Goal: Information Seeking & Learning: Learn about a topic

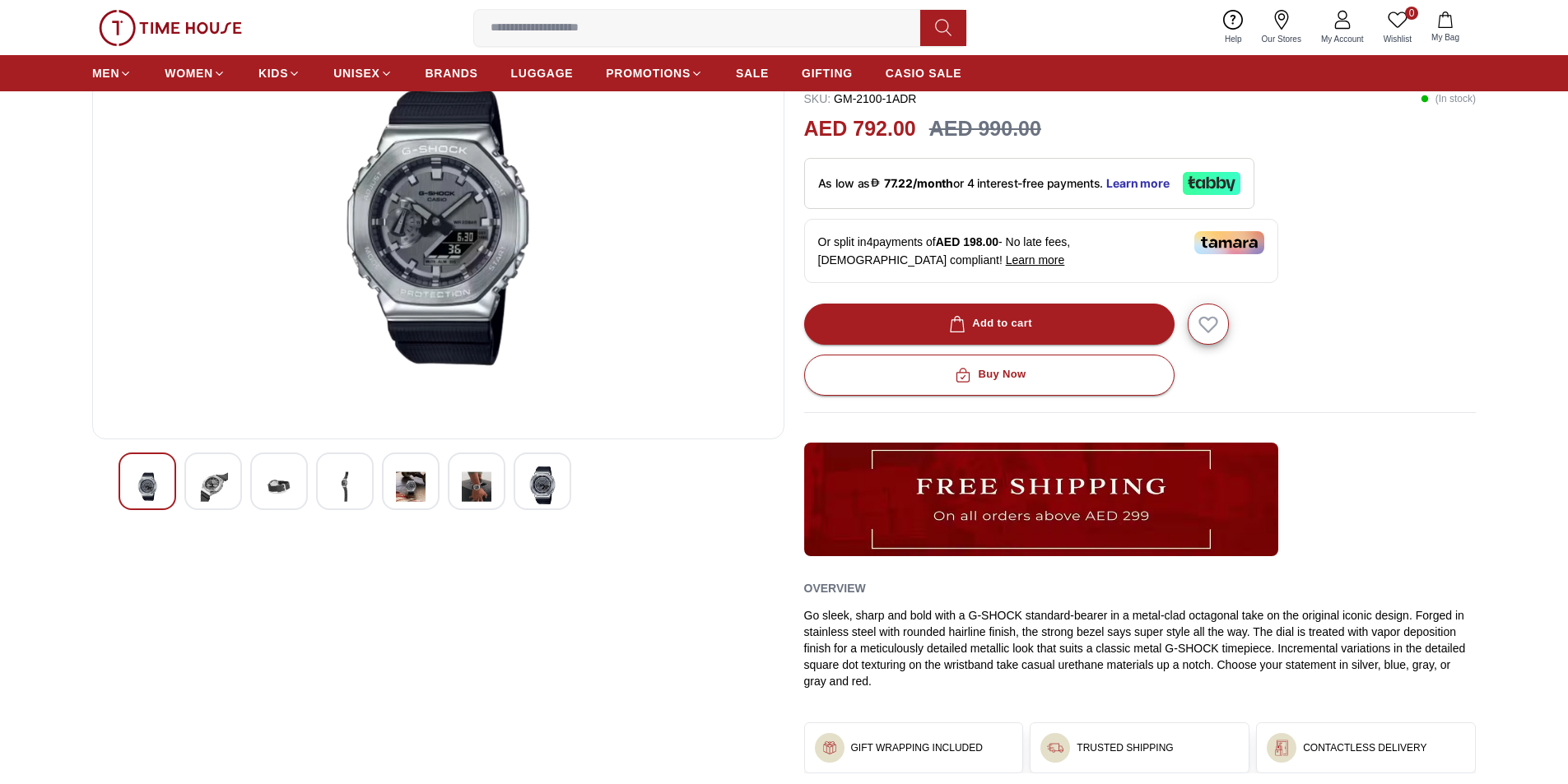
click at [270, 481] on img at bounding box center [279, 487] width 30 height 41
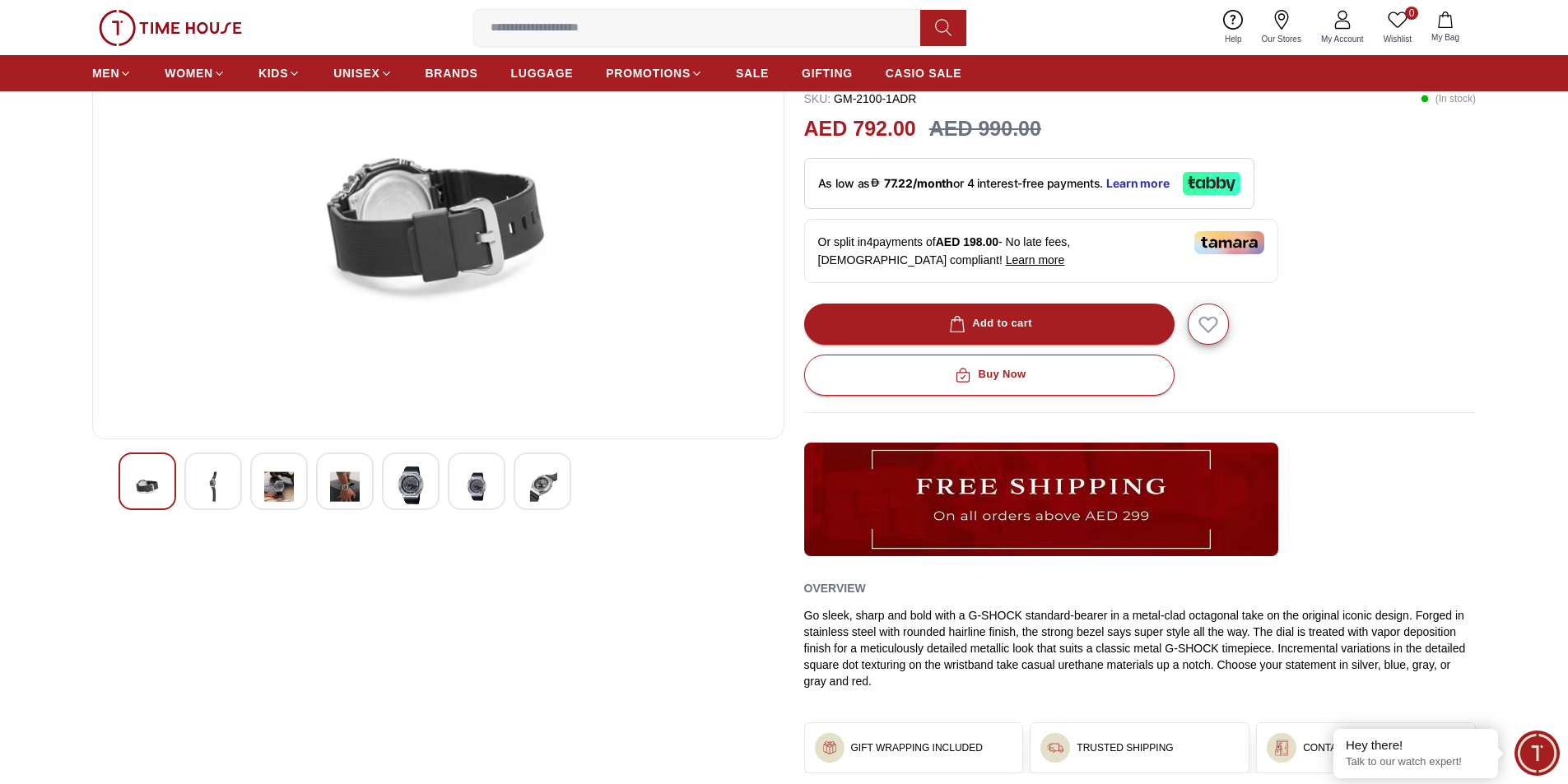
click at [349, 483] on img at bounding box center [345, 487] width 30 height 41
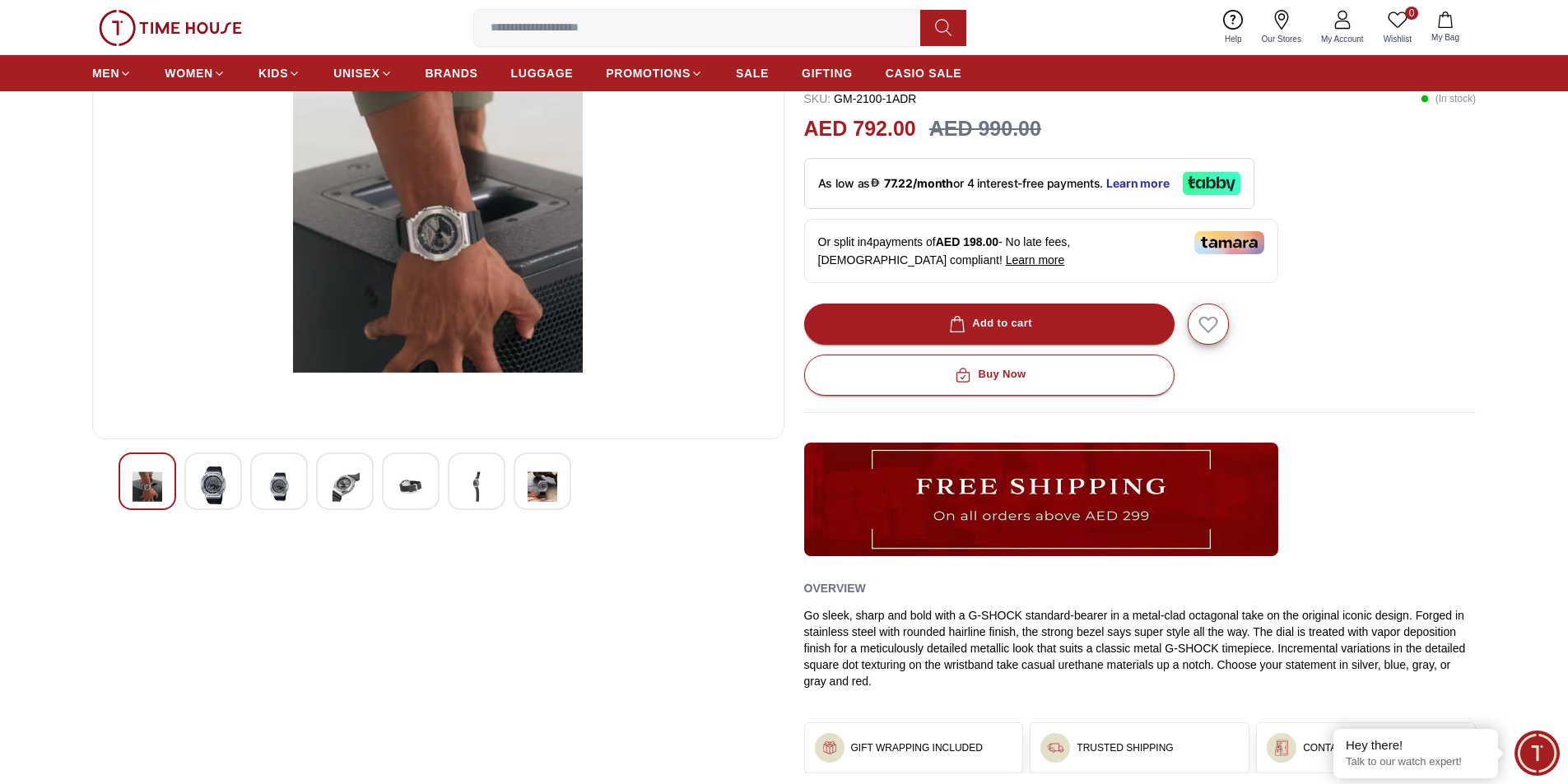
click at [371, 481] on div at bounding box center [345, 481] width 57 height 57
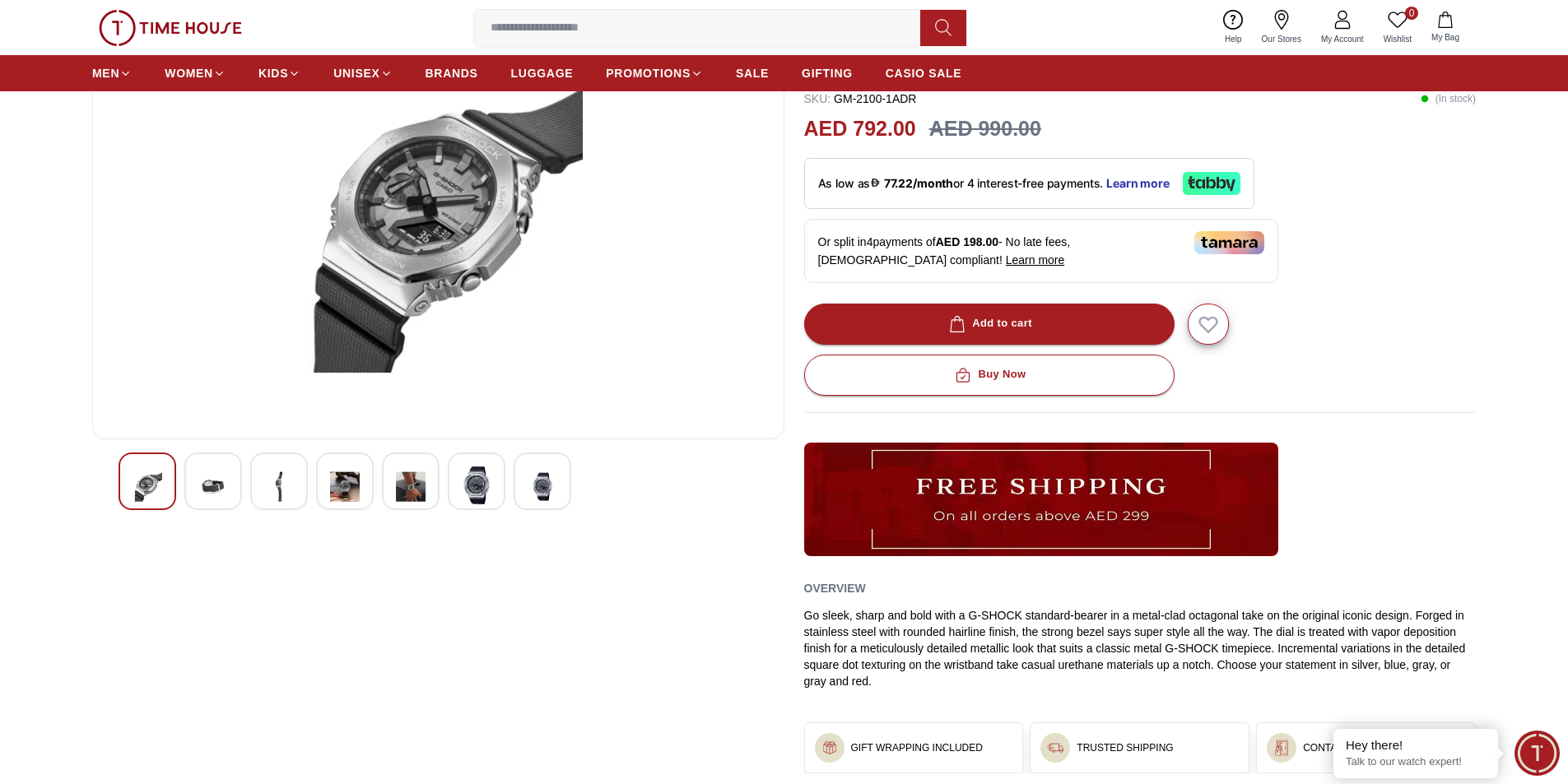
click at [401, 481] on img at bounding box center [411, 487] width 30 height 41
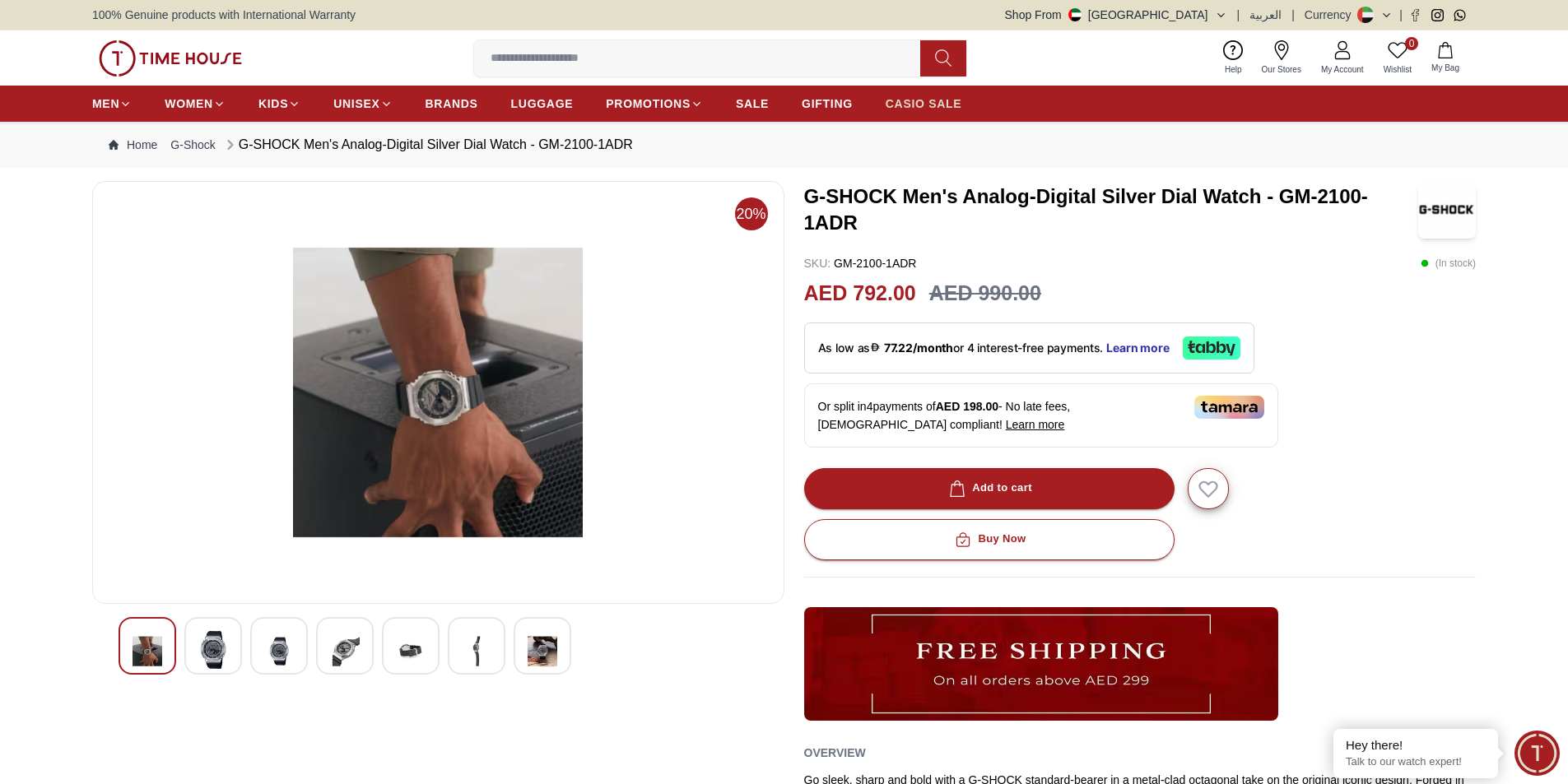
click at [919, 97] on span "CASIO SALE" at bounding box center [924, 103] width 77 height 17
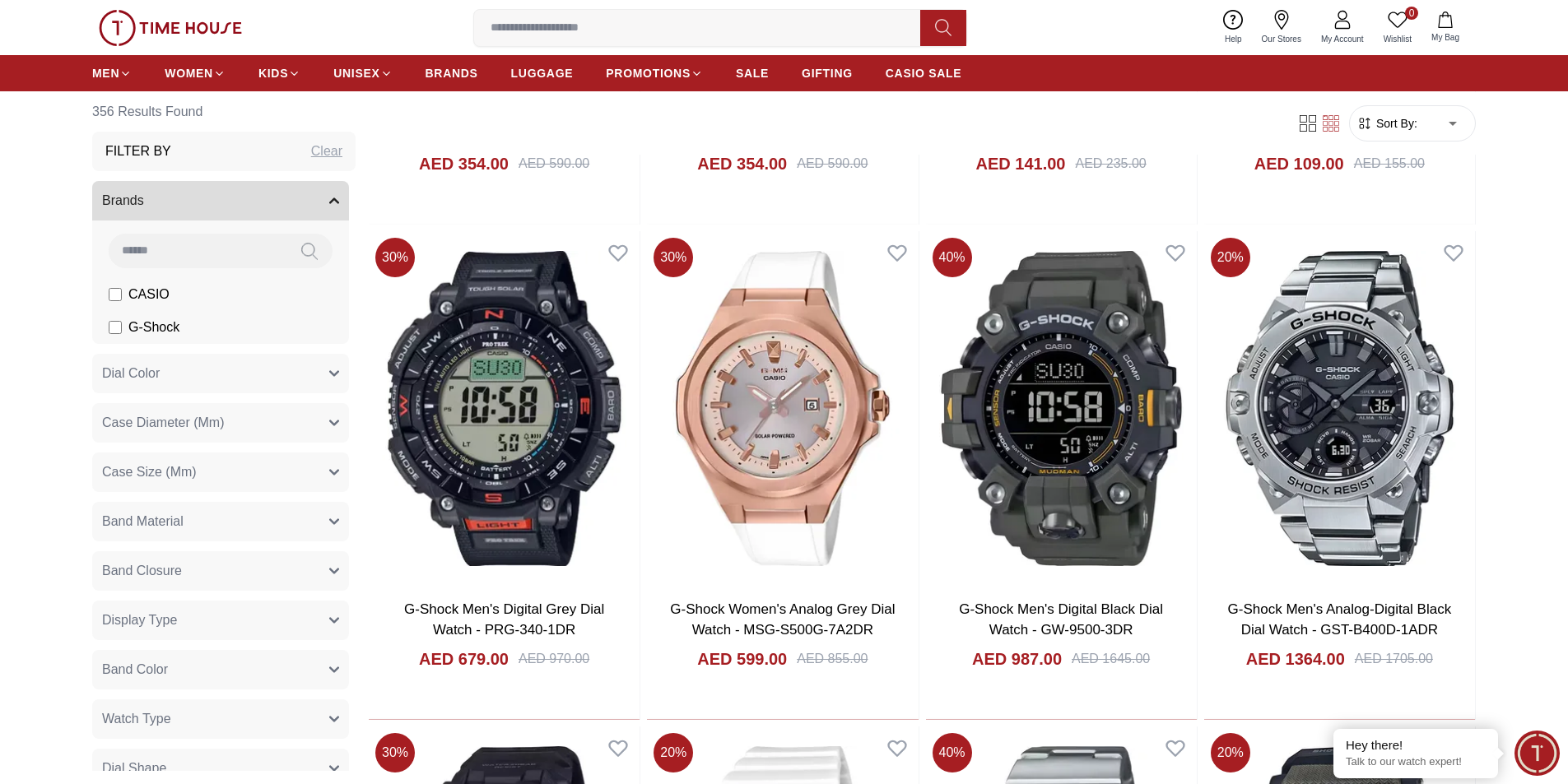
scroll to position [1481, 0]
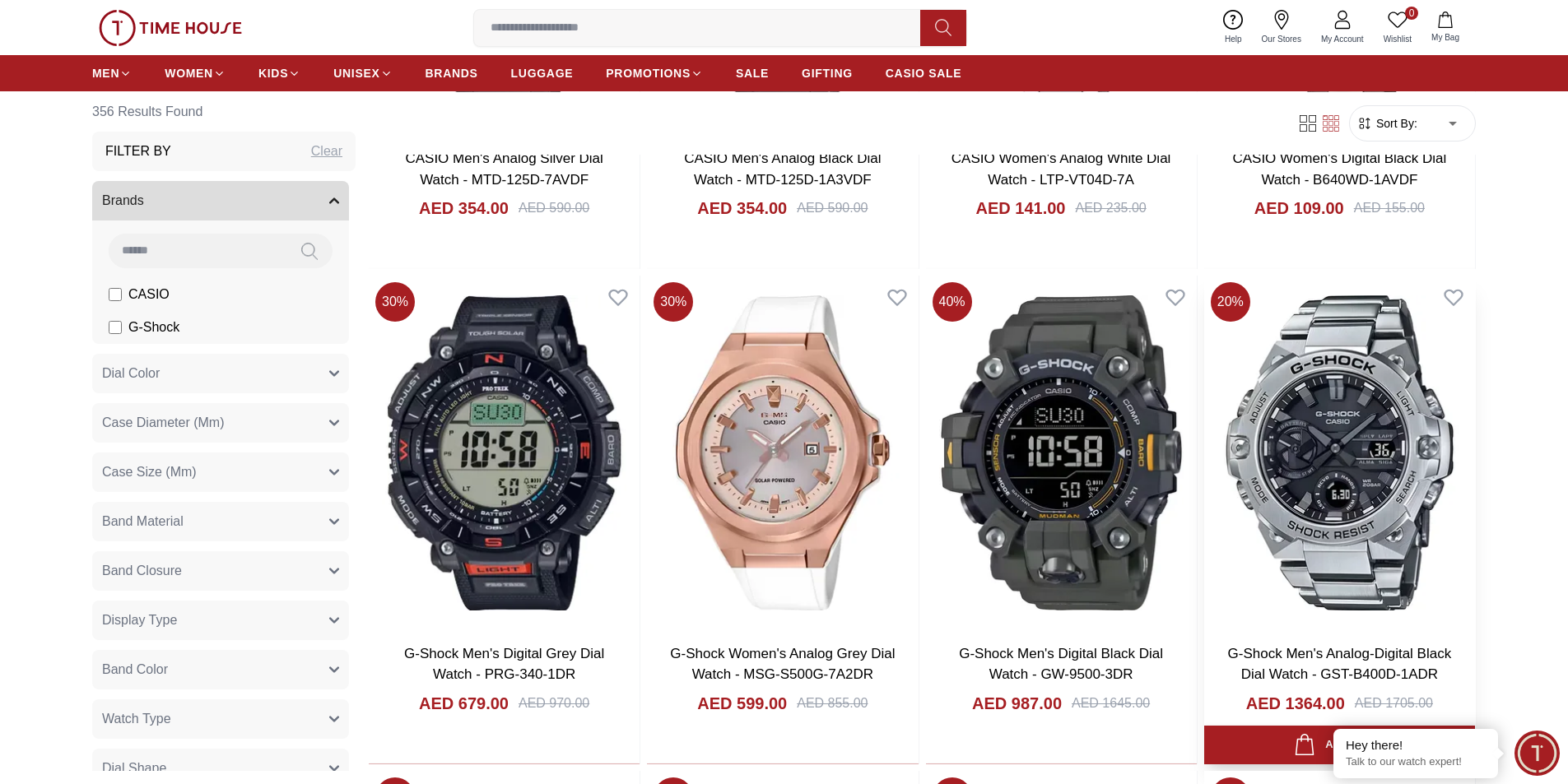
click at [1299, 398] on img at bounding box center [1339, 453] width 270 height 354
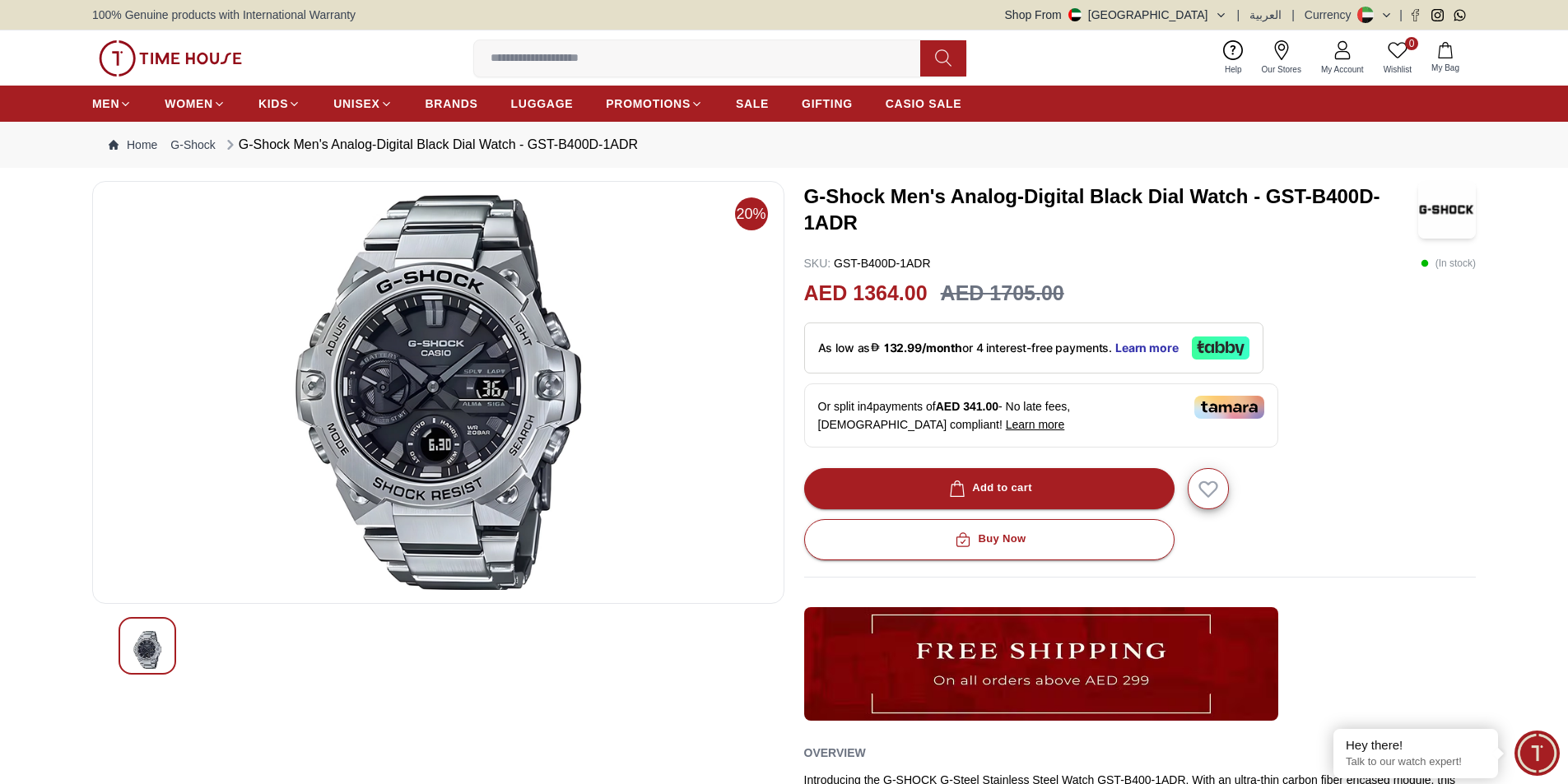
click at [411, 396] on img at bounding box center [438, 392] width 664 height 395
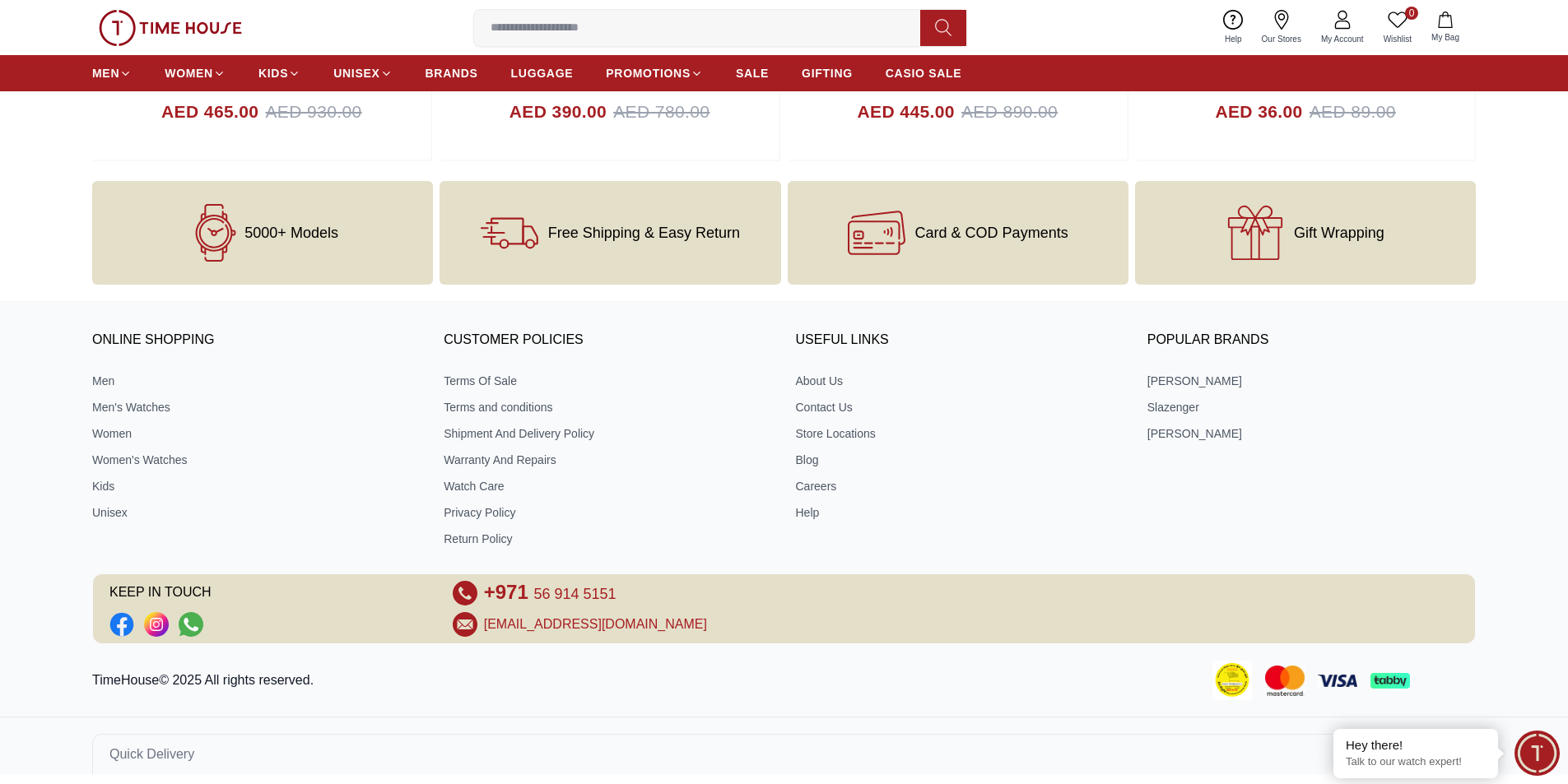
scroll to position [1994, 0]
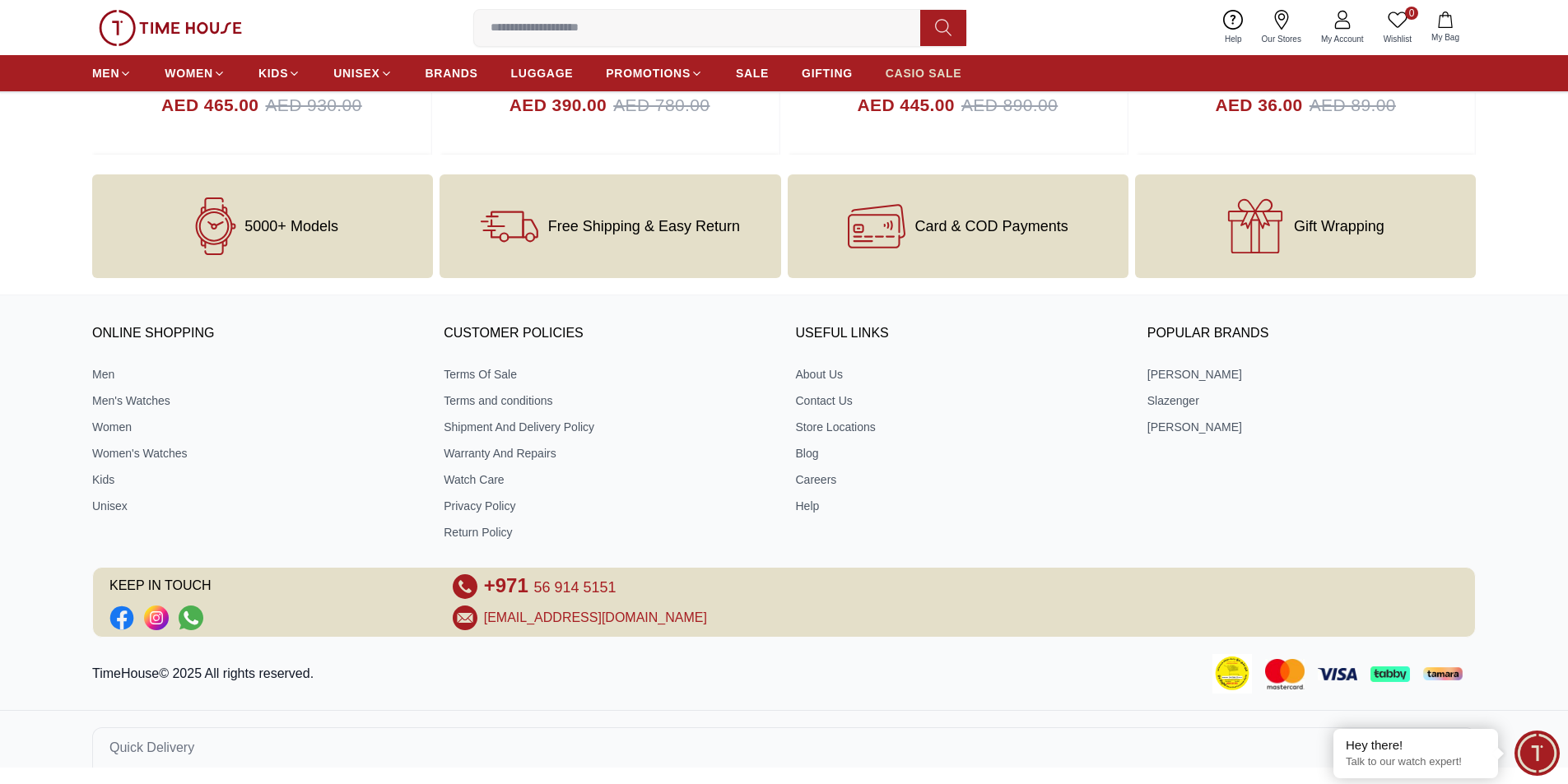
click at [904, 73] on span "CASIO SALE" at bounding box center [924, 73] width 77 height 17
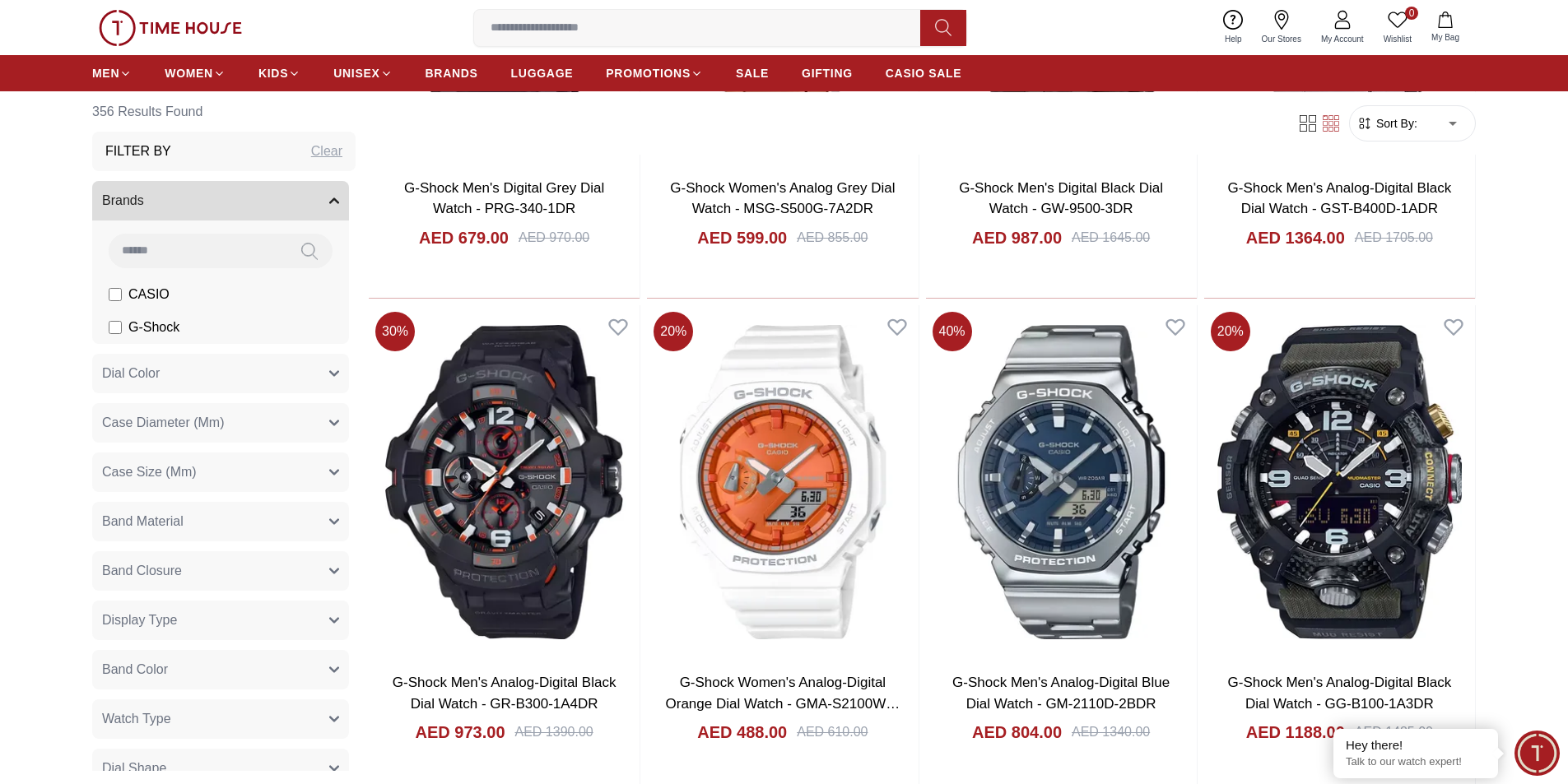
scroll to position [2139, 0]
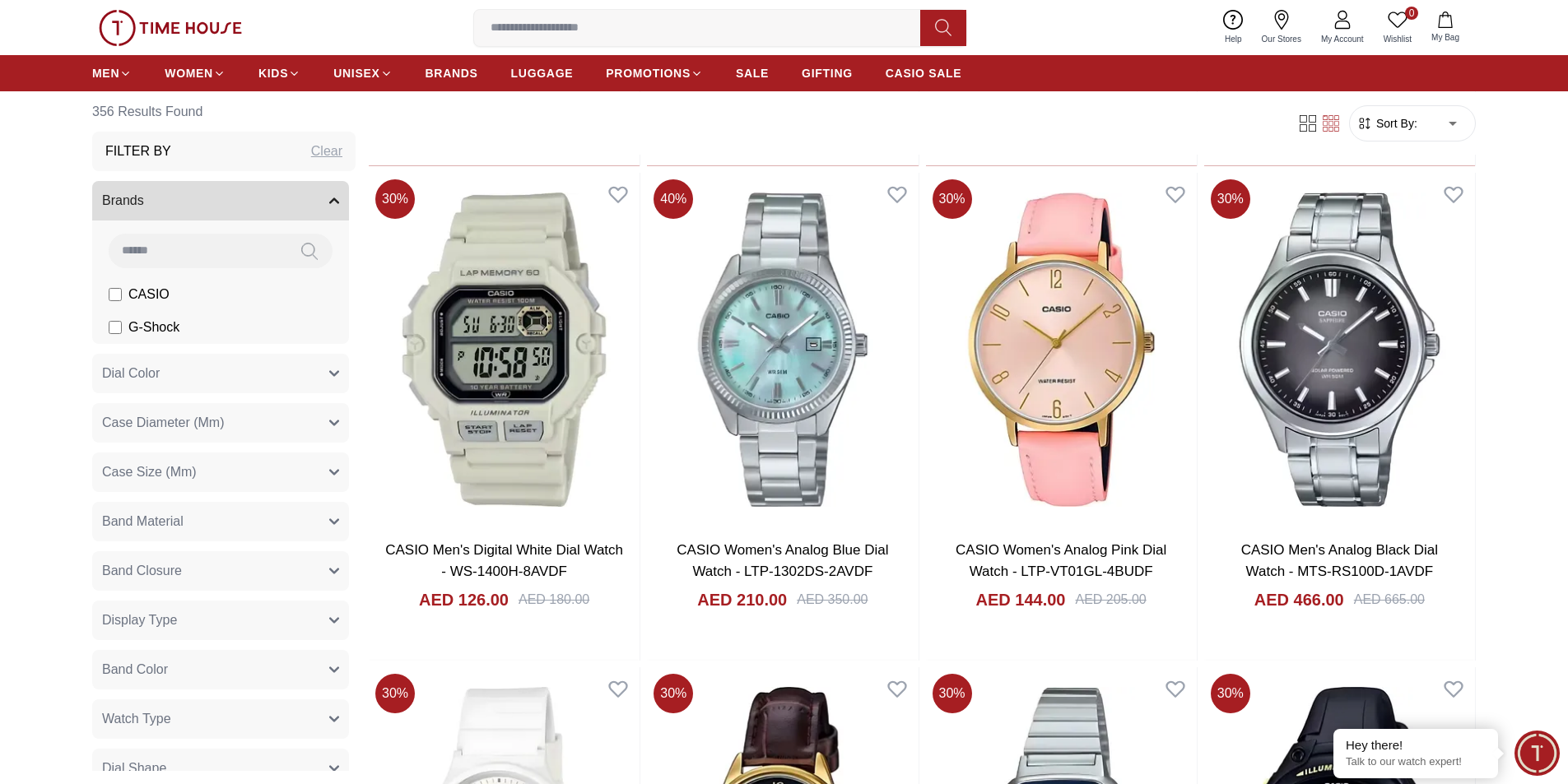
scroll to position [4608, 0]
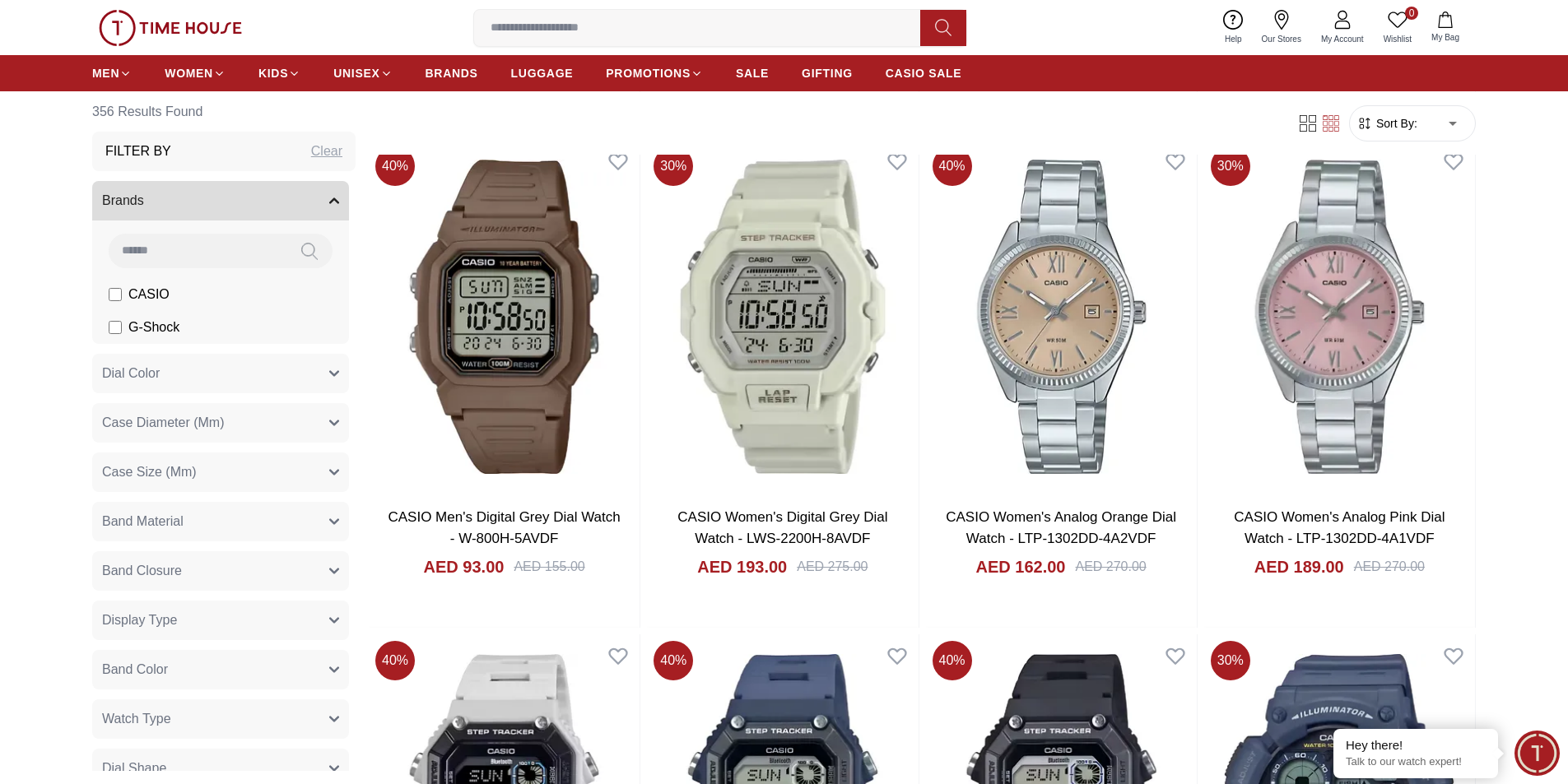
scroll to position [6665, 0]
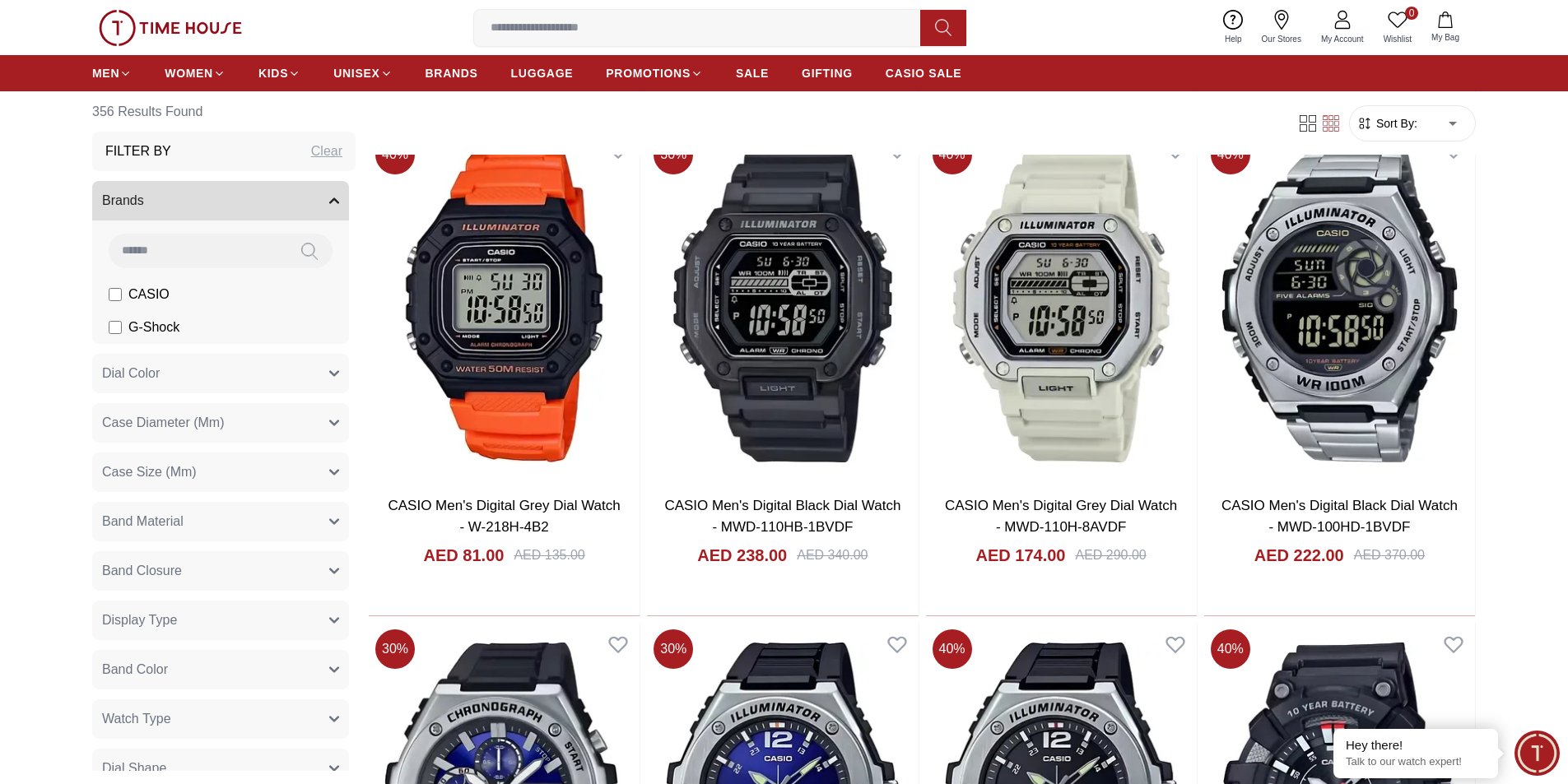
scroll to position [8969, 0]
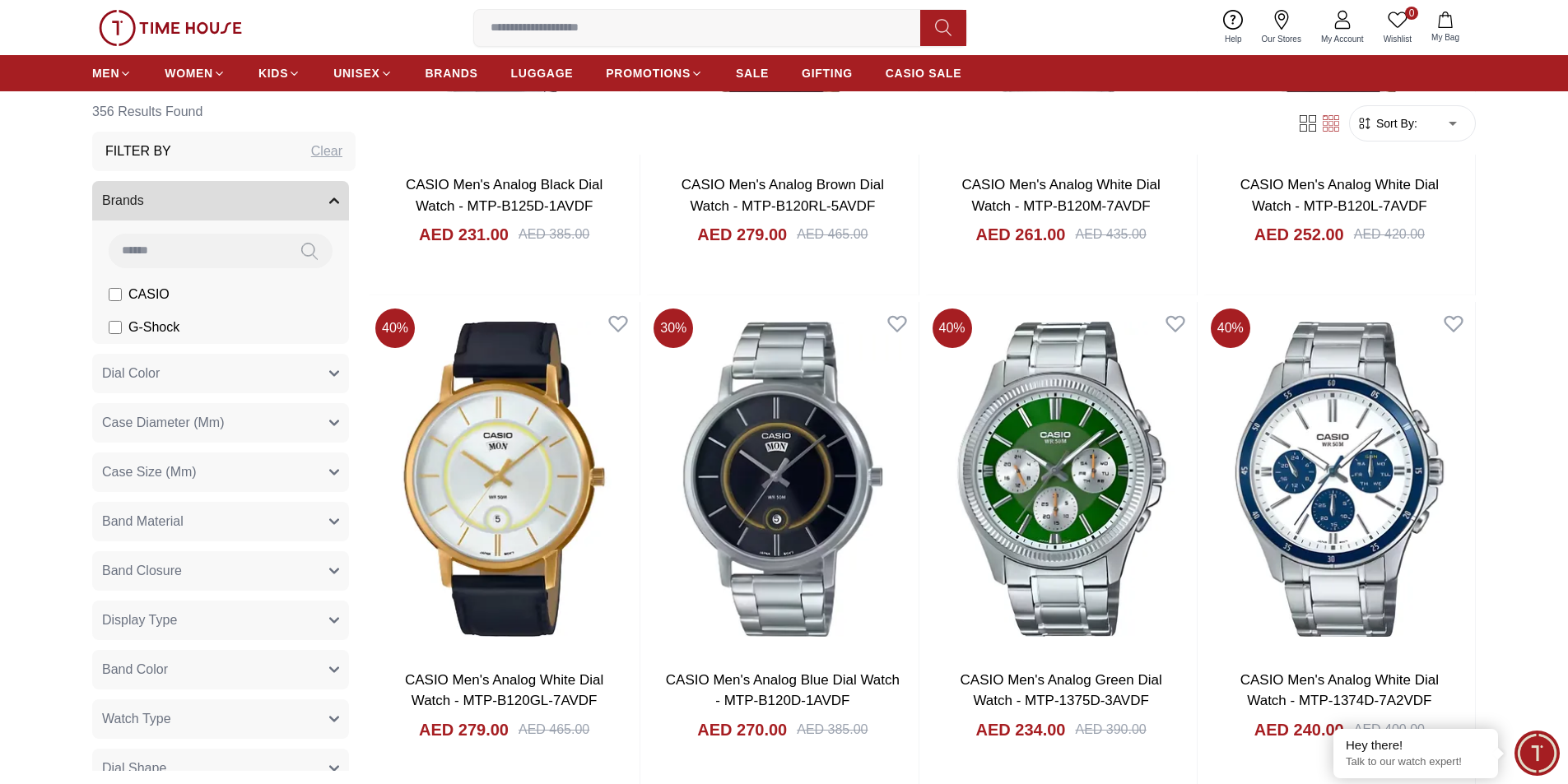
scroll to position [12671, 0]
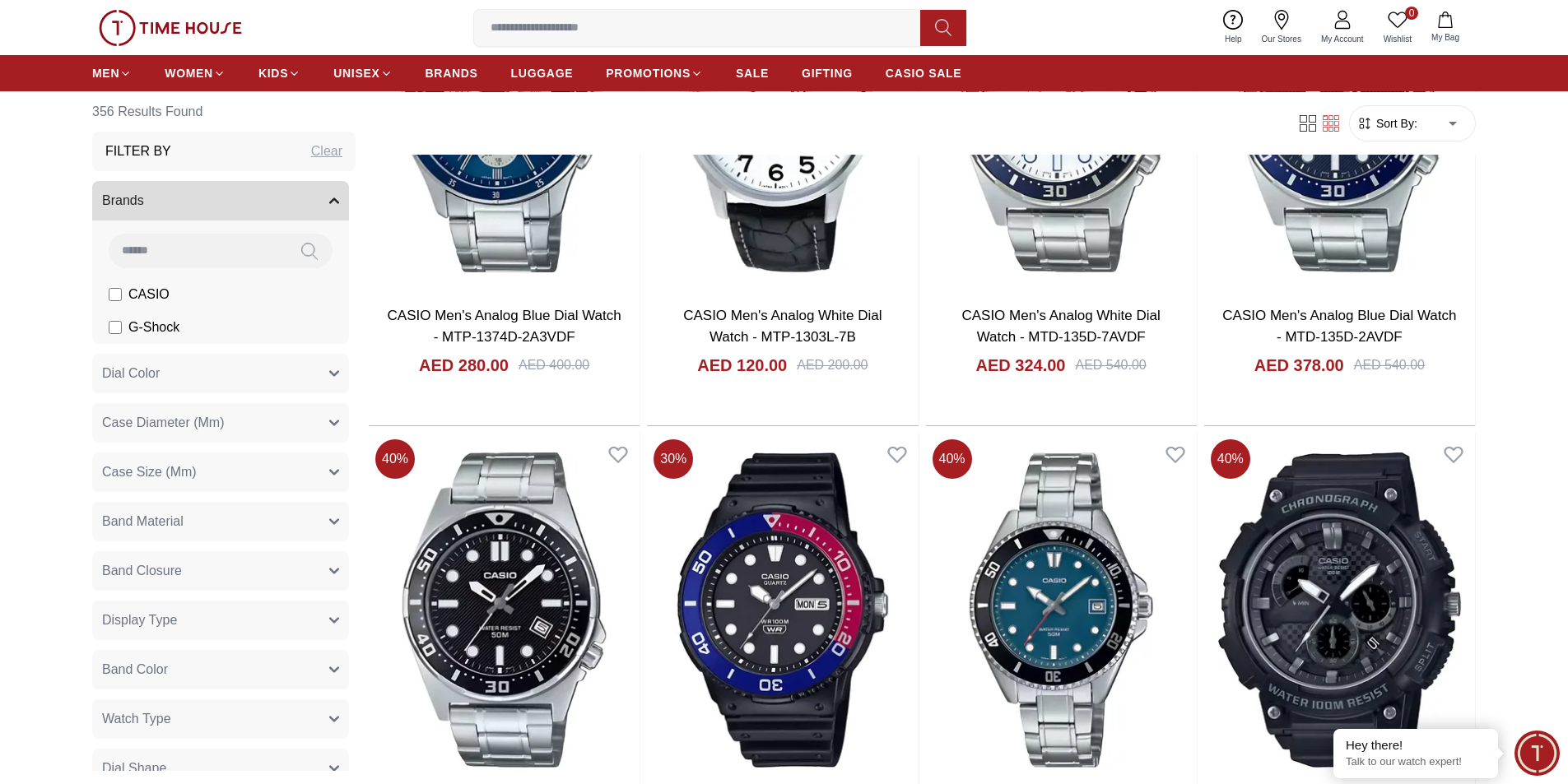
scroll to position [13412, 0]
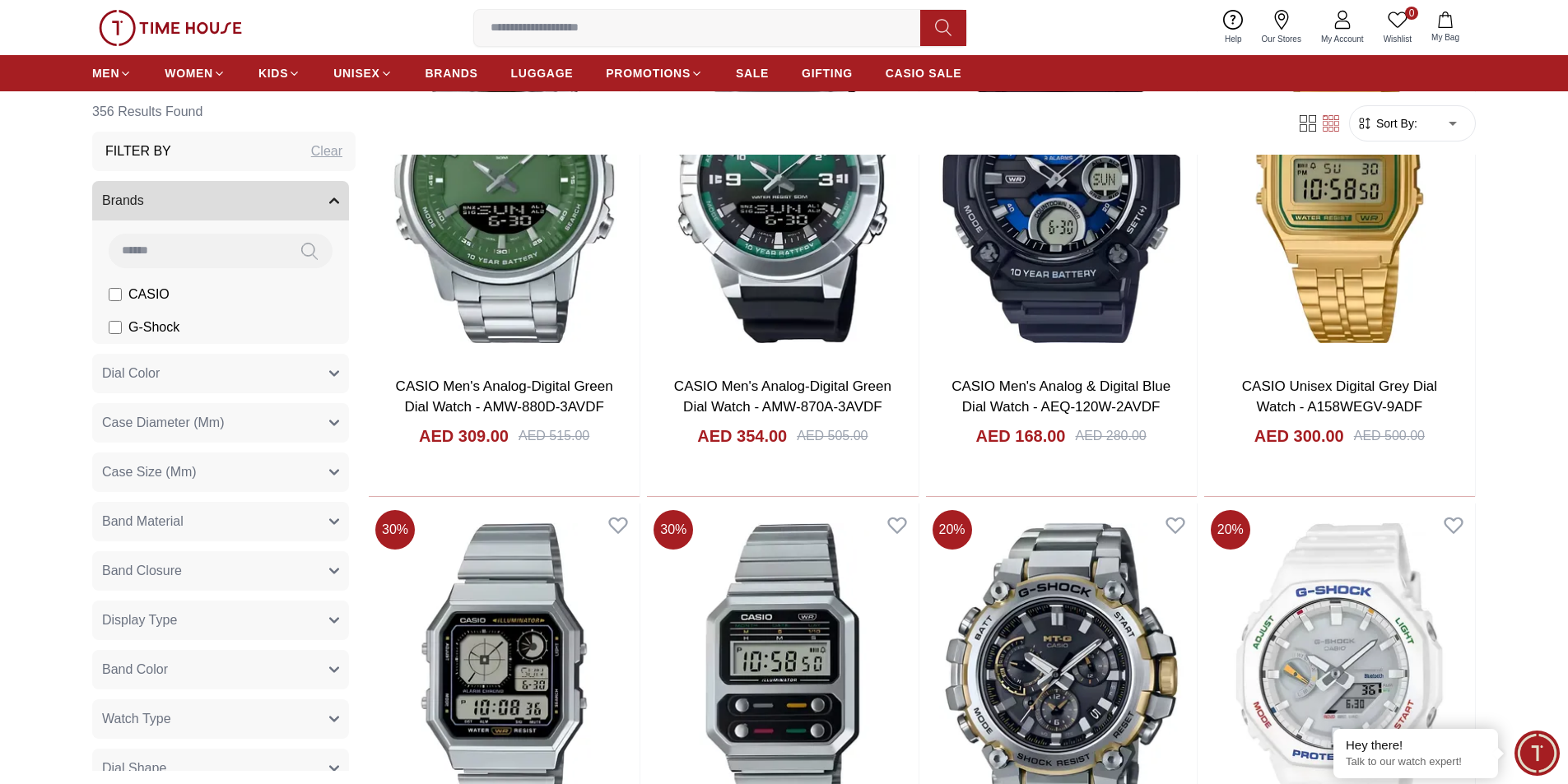
scroll to position [17279, 0]
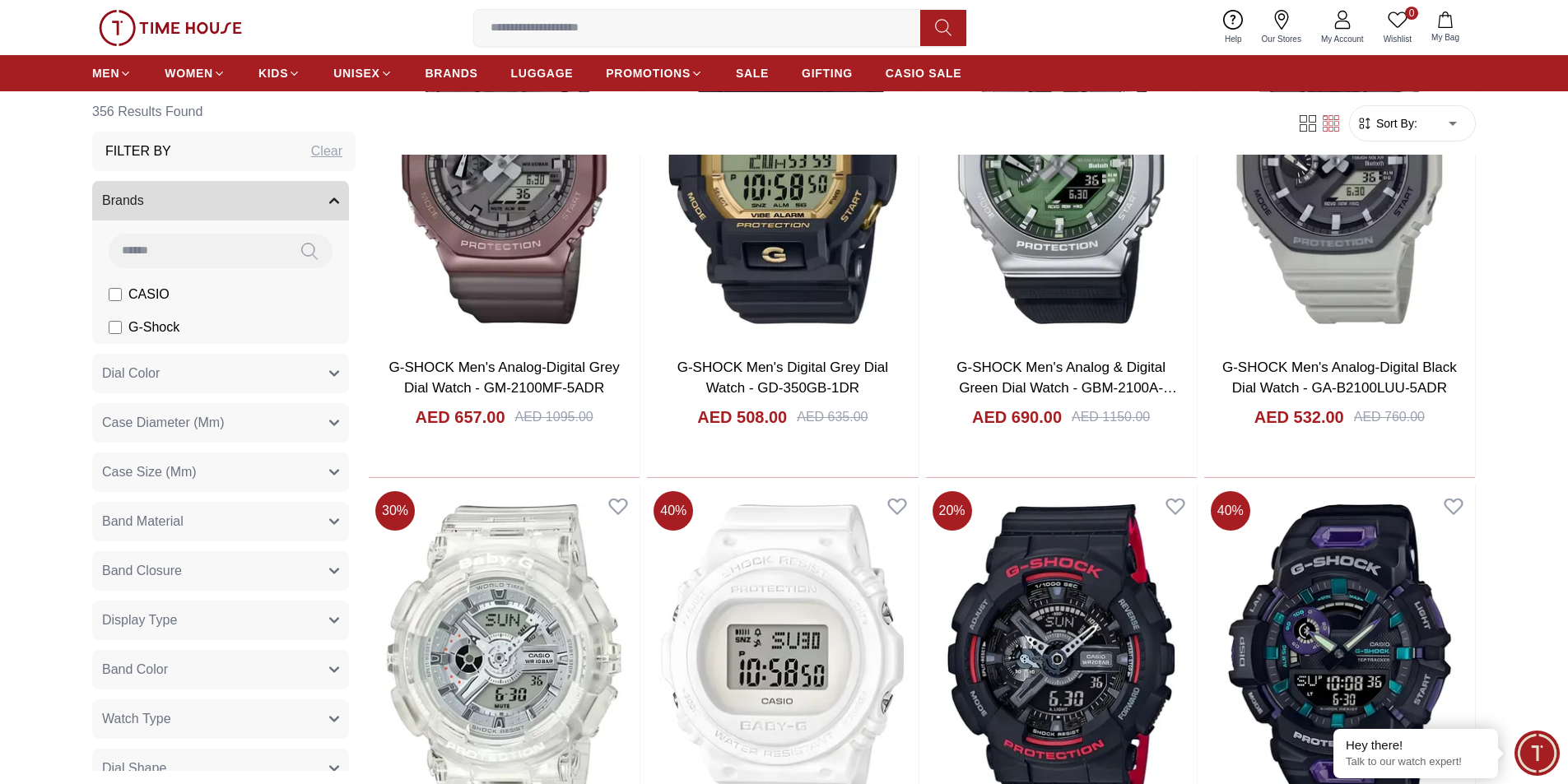
scroll to position [19089, 0]
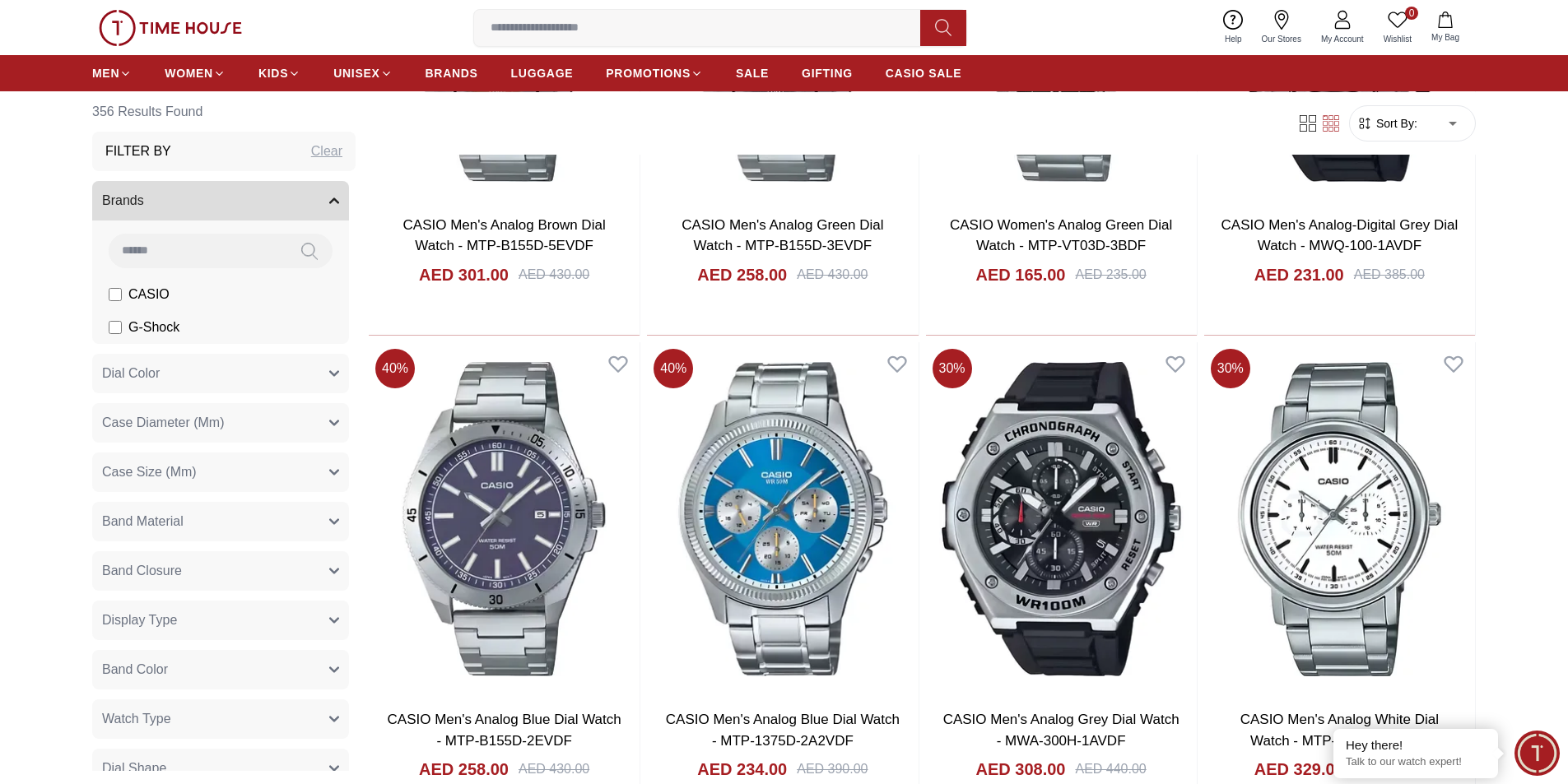
scroll to position [21804, 0]
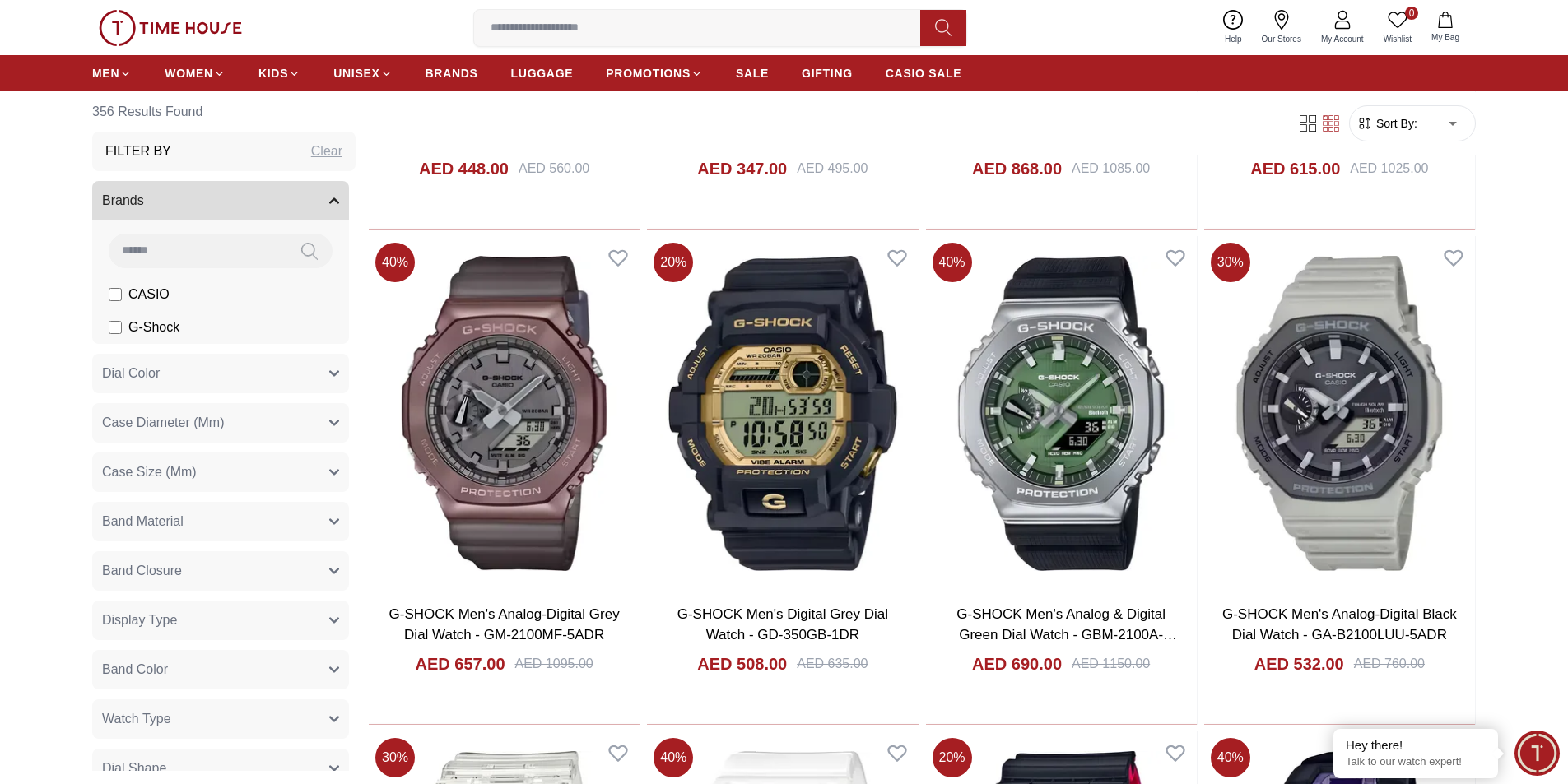
scroll to position [18760, 0]
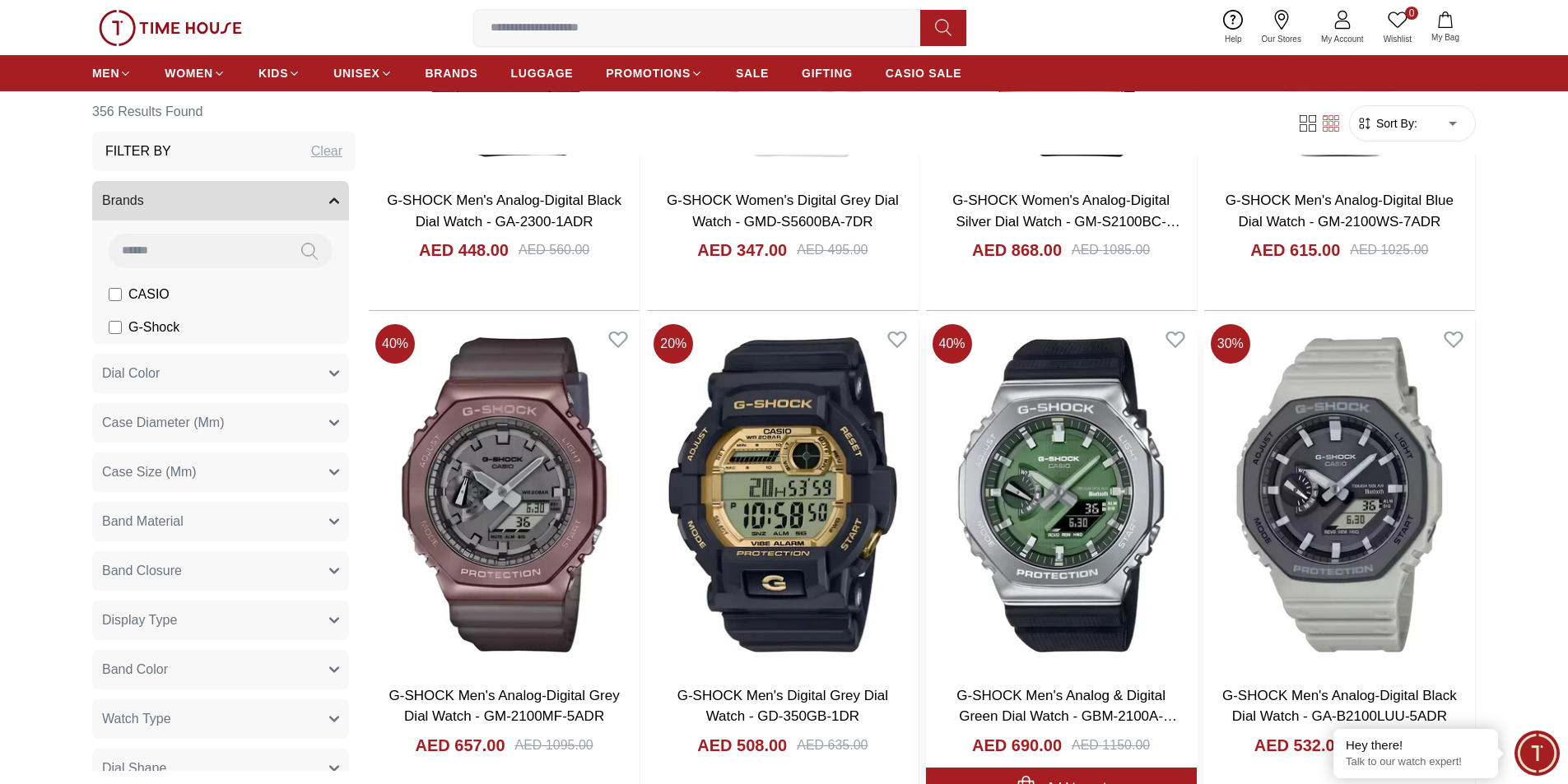
click at [1081, 457] on img at bounding box center [1061, 494] width 270 height 354
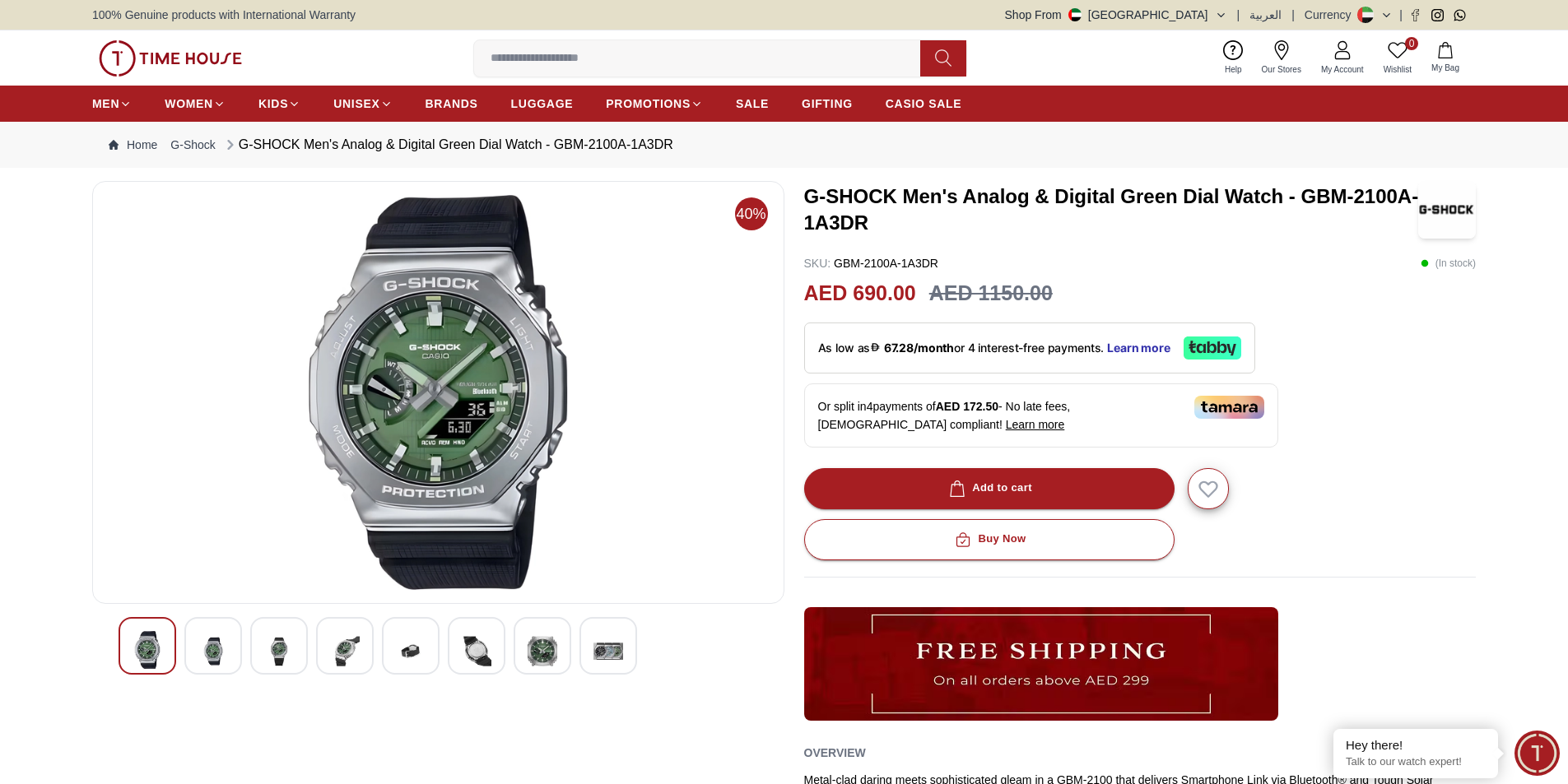
click at [208, 651] on img at bounding box center [213, 651] width 30 height 41
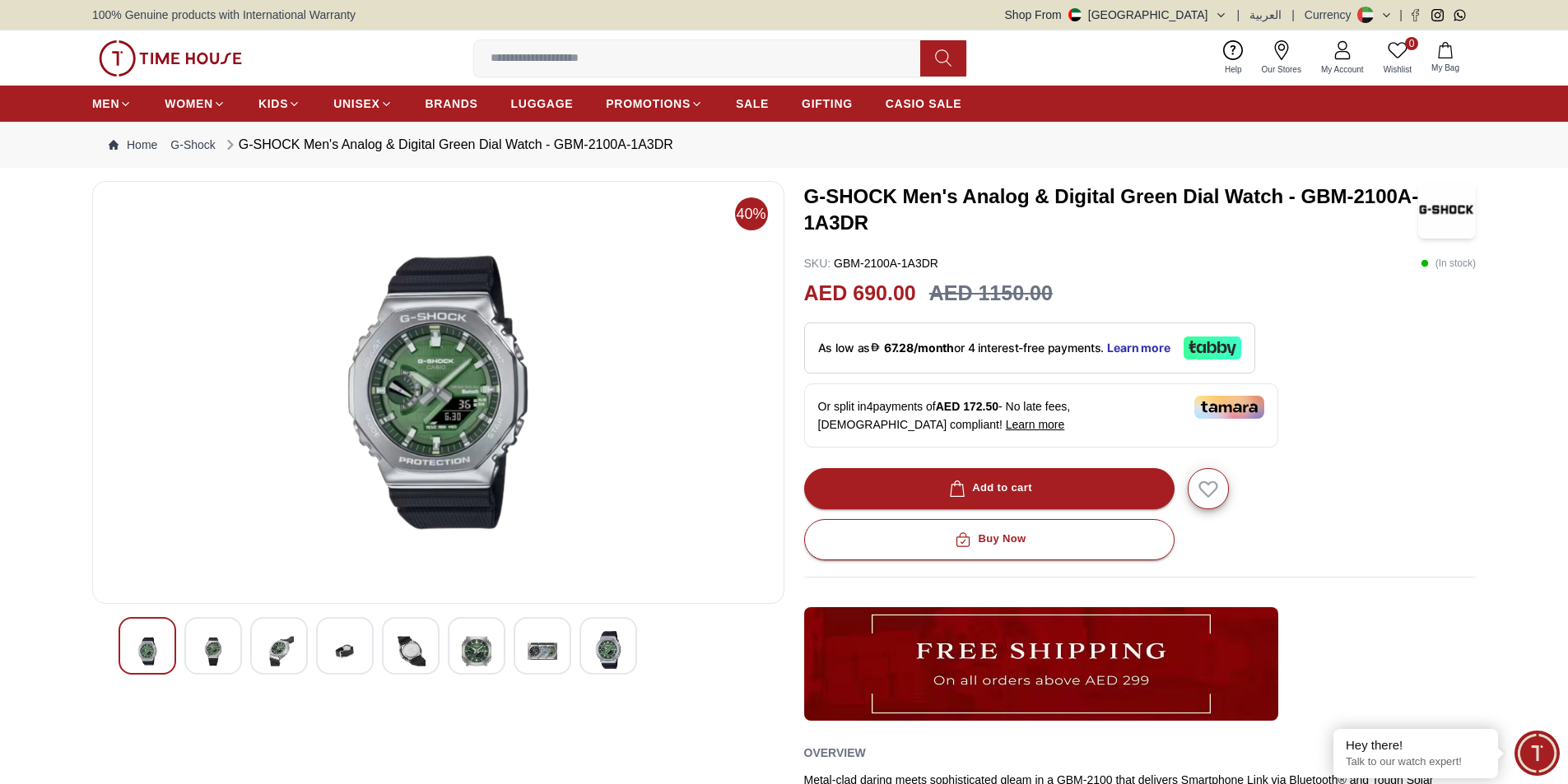
click at [267, 650] on img at bounding box center [279, 651] width 30 height 41
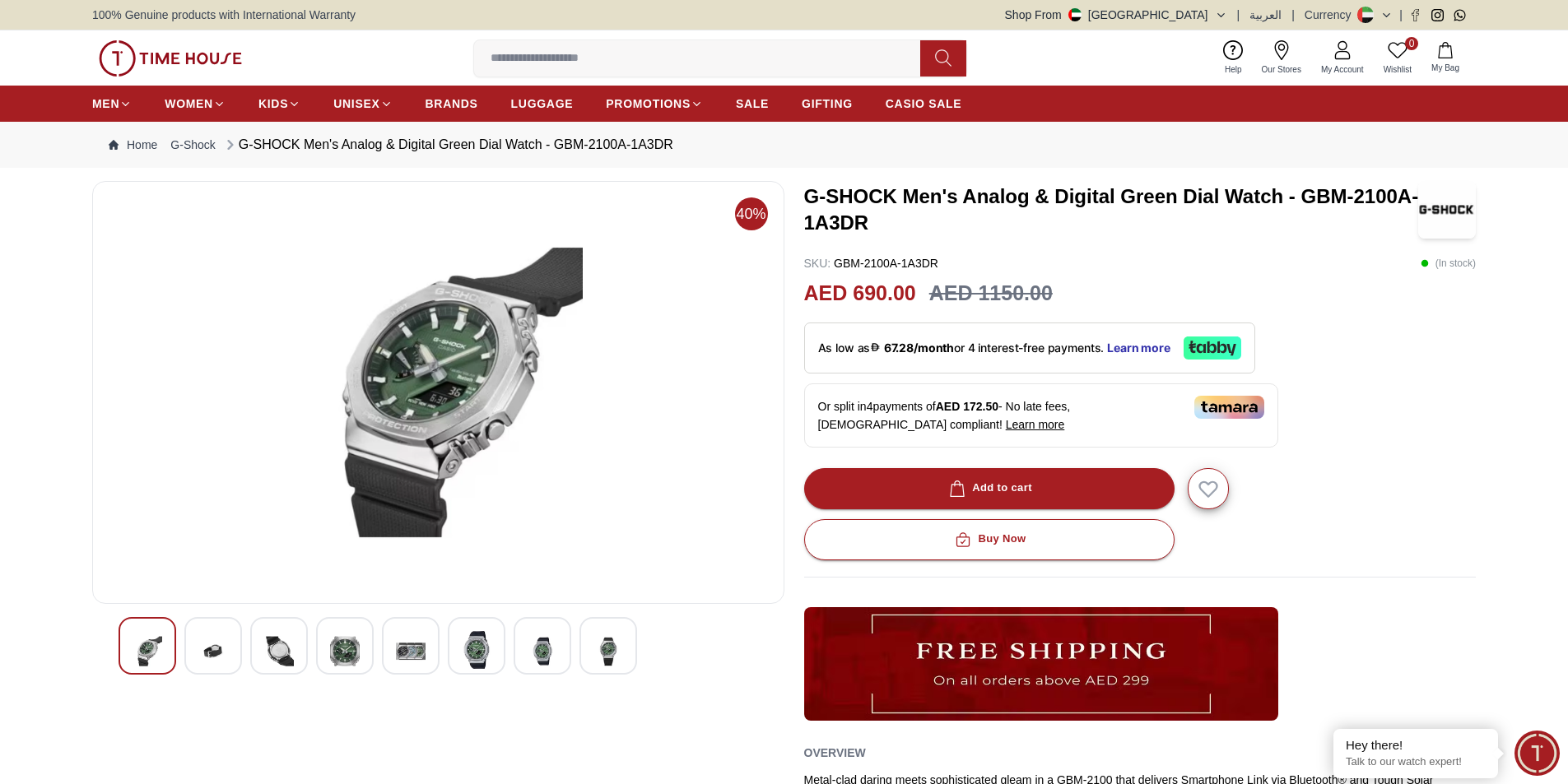
click at [293, 653] on img at bounding box center [279, 651] width 30 height 41
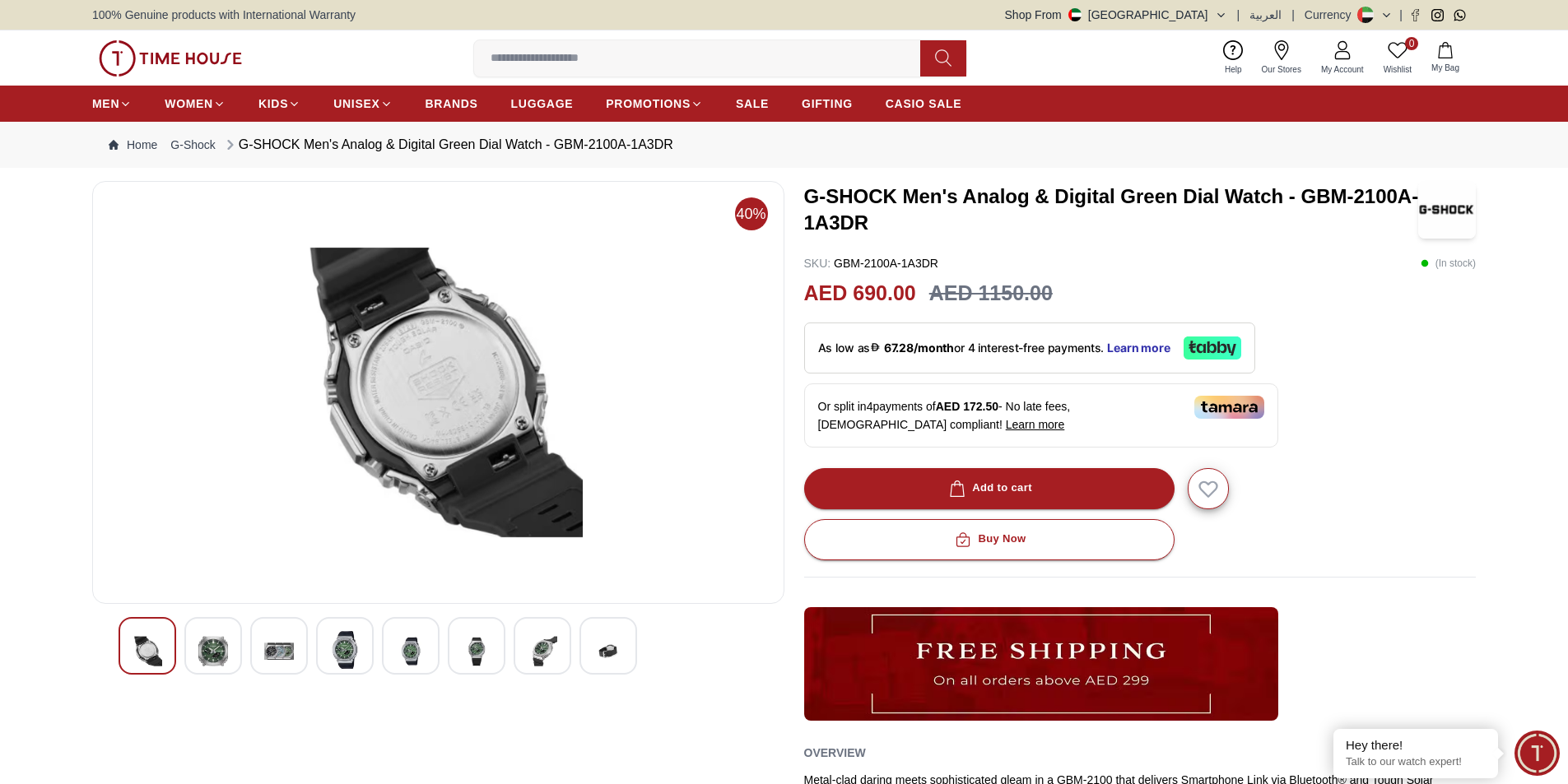
click at [337, 653] on img at bounding box center [345, 649] width 30 height 38
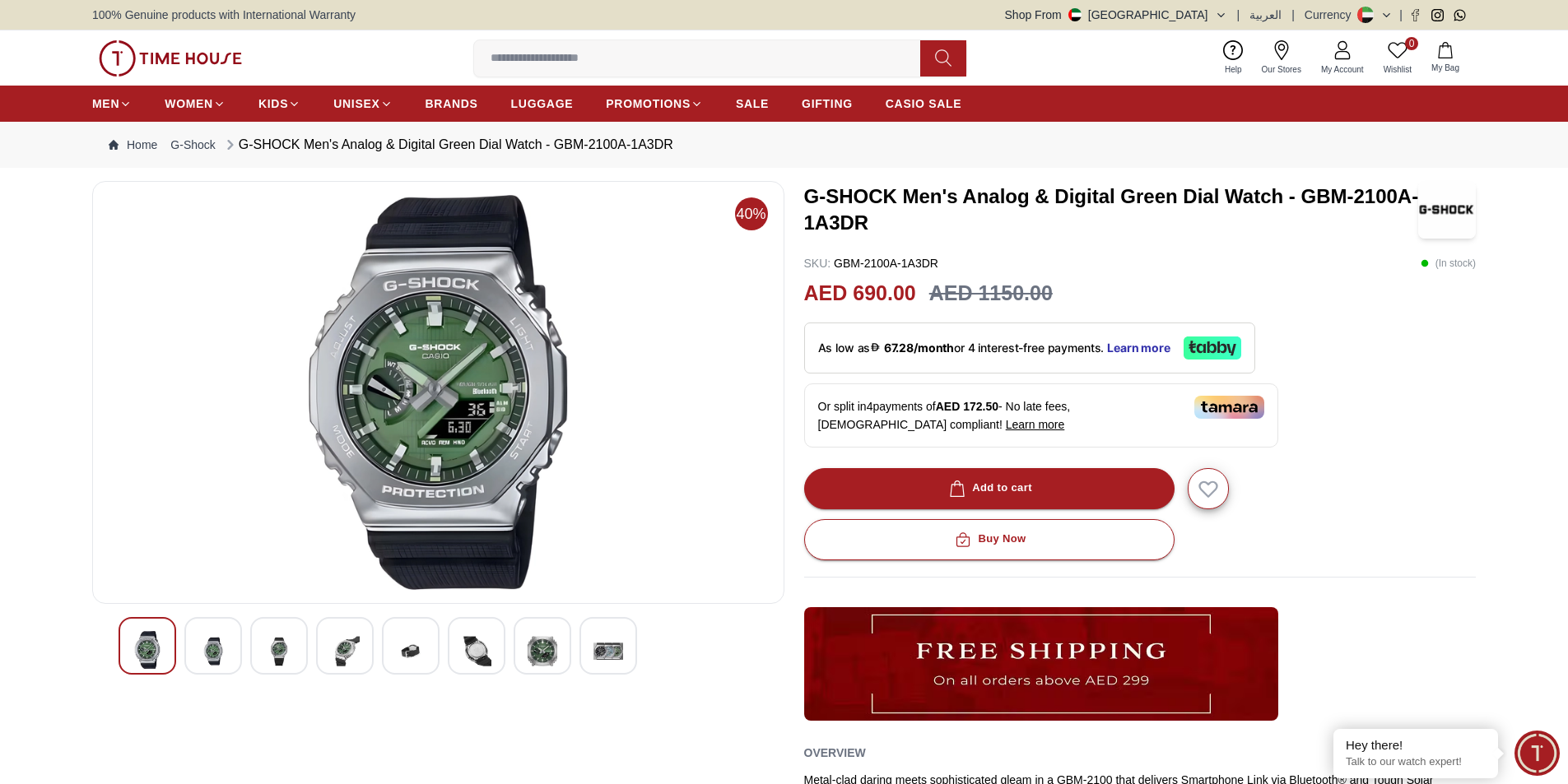
click at [381, 652] on div at bounding box center [437, 646] width 640 height 57
click at [395, 655] on div at bounding box center [411, 646] width 57 height 57
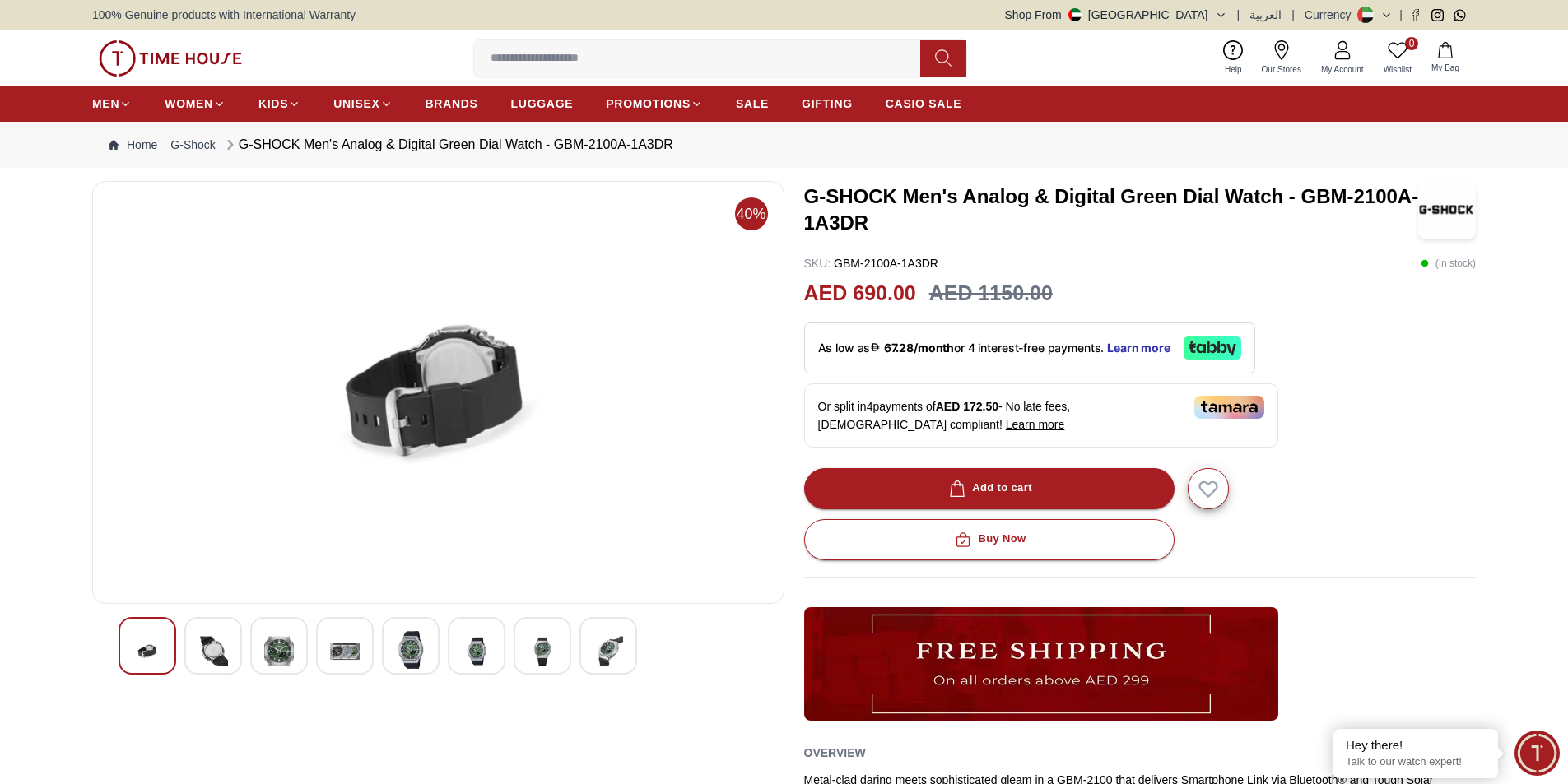
click at [420, 650] on img at bounding box center [411, 649] width 30 height 38
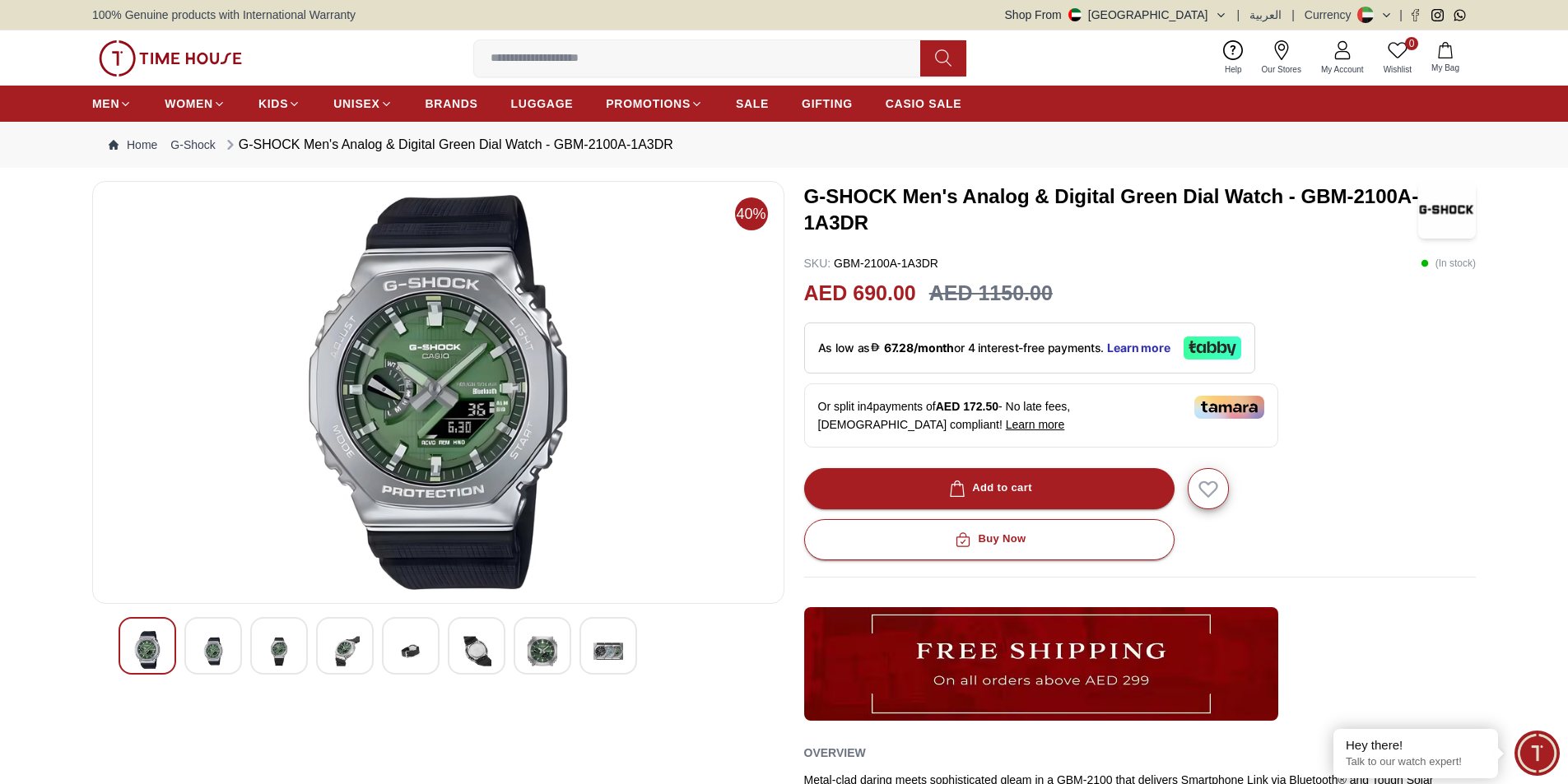
click at [463, 629] on div at bounding box center [476, 646] width 57 height 57
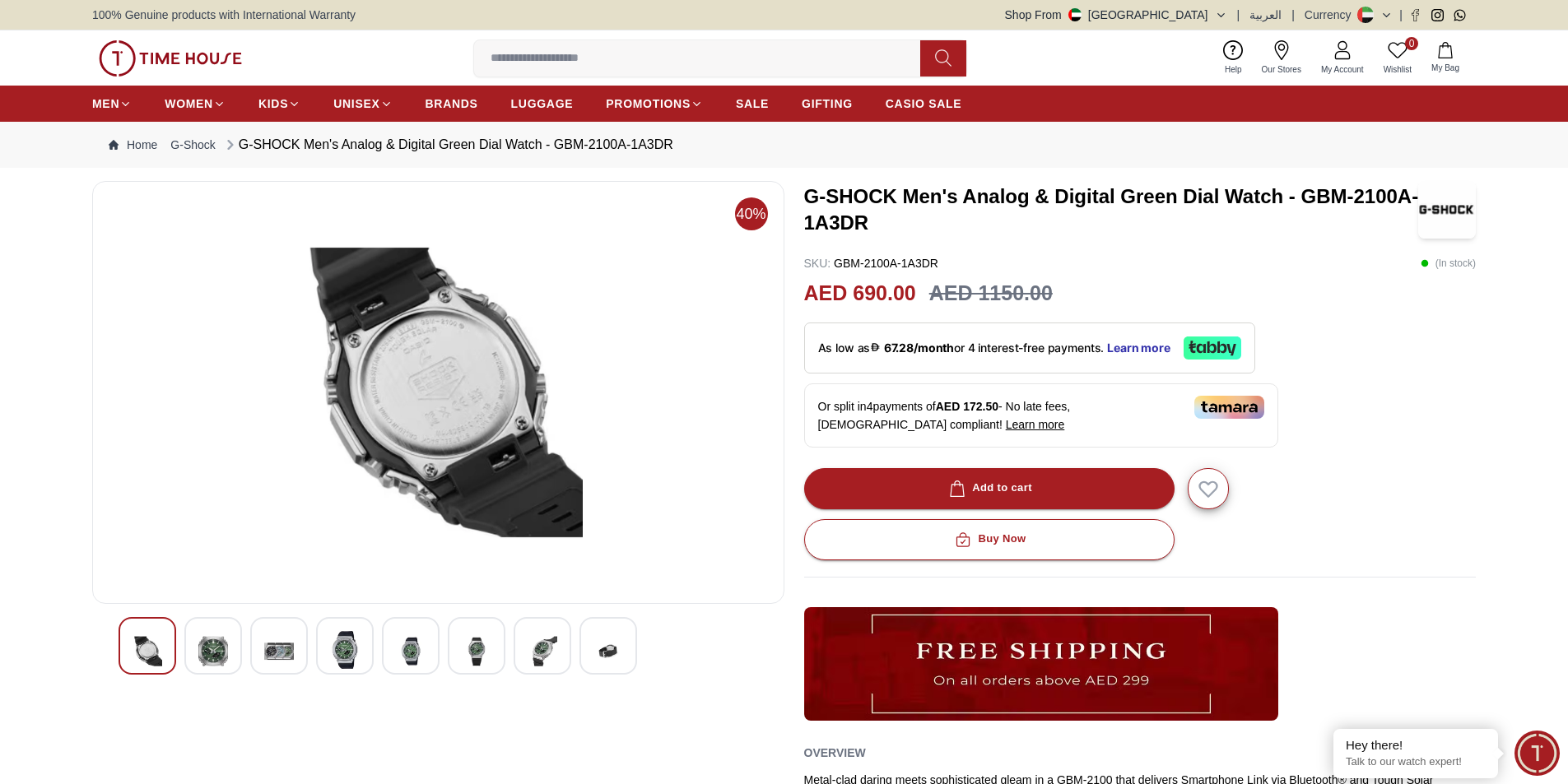
click at [533, 638] on img at bounding box center [543, 651] width 30 height 41
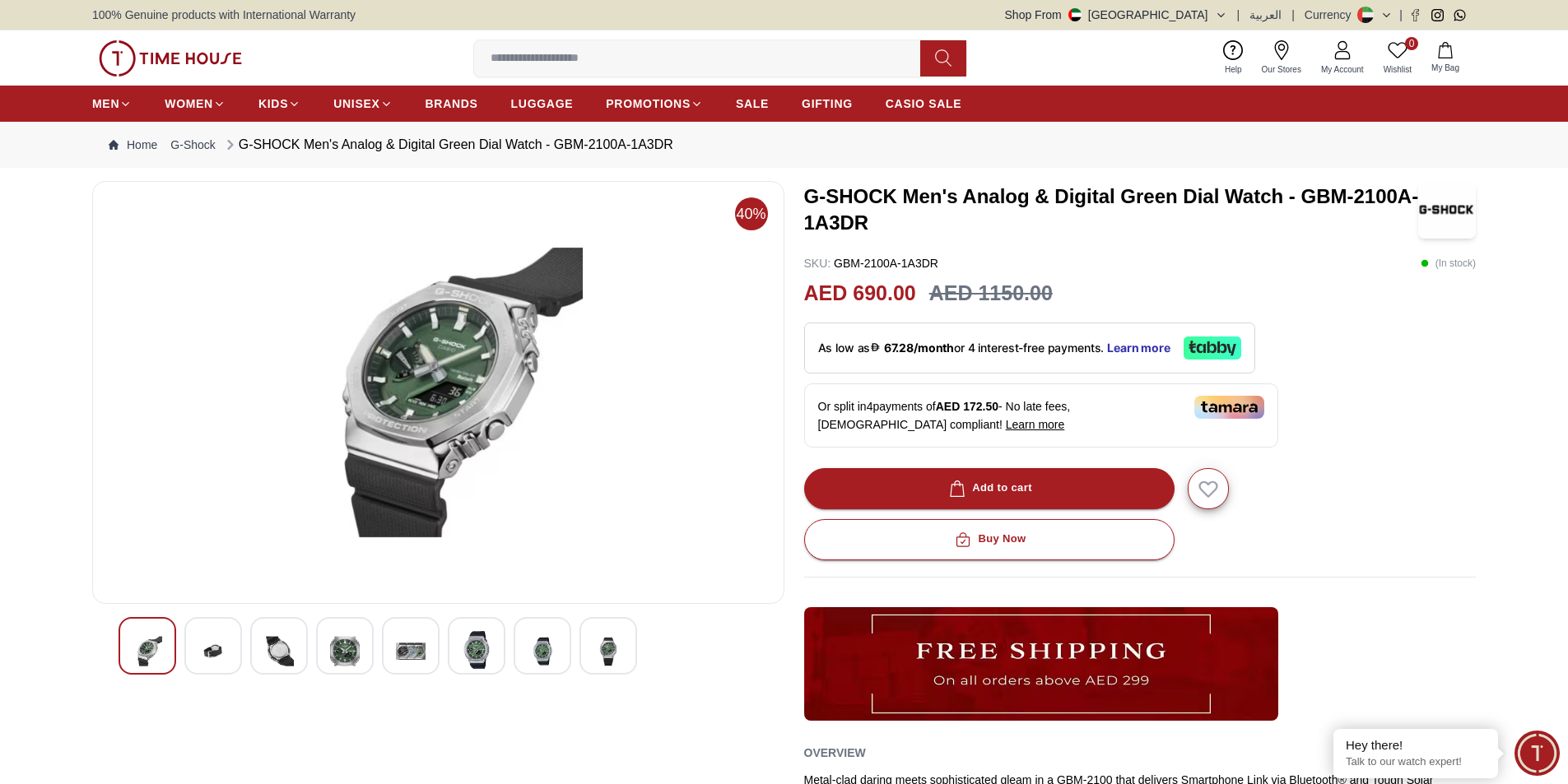
click at [607, 647] on img at bounding box center [608, 651] width 30 height 41
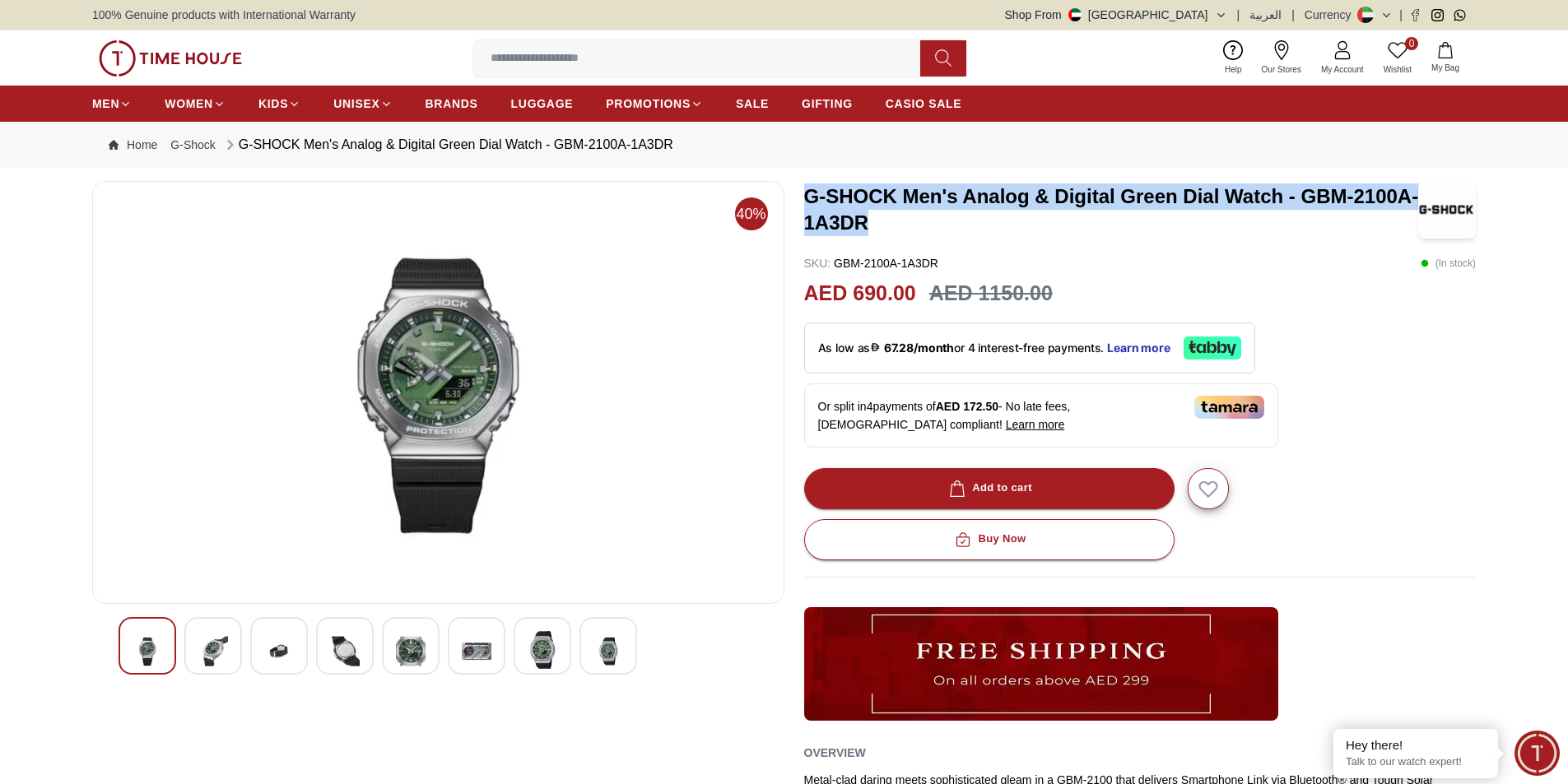
drag, startPoint x: 882, startPoint y: 232, endPoint x: 811, endPoint y: 187, distance: 84.1
click at [811, 187] on h3 "G-SHOCK Men's Analog & Digital Green Dial Watch - GBM-2100A-1A3DR" at bounding box center [1112, 209] width 615 height 53
click at [1301, 202] on h3 "G-SHOCK Men's Analog & Digital Green Dial Watch - GBM-2100A-1A3DR" at bounding box center [1112, 209] width 615 height 53
drag, startPoint x: 895, startPoint y: 232, endPoint x: 804, endPoint y: 193, distance: 99.0
click at [805, 193] on h3 "G-SHOCK Men's Analog & Digital Green Dial Watch - GBM-2100A-1A3DR" at bounding box center [1112, 209] width 615 height 53
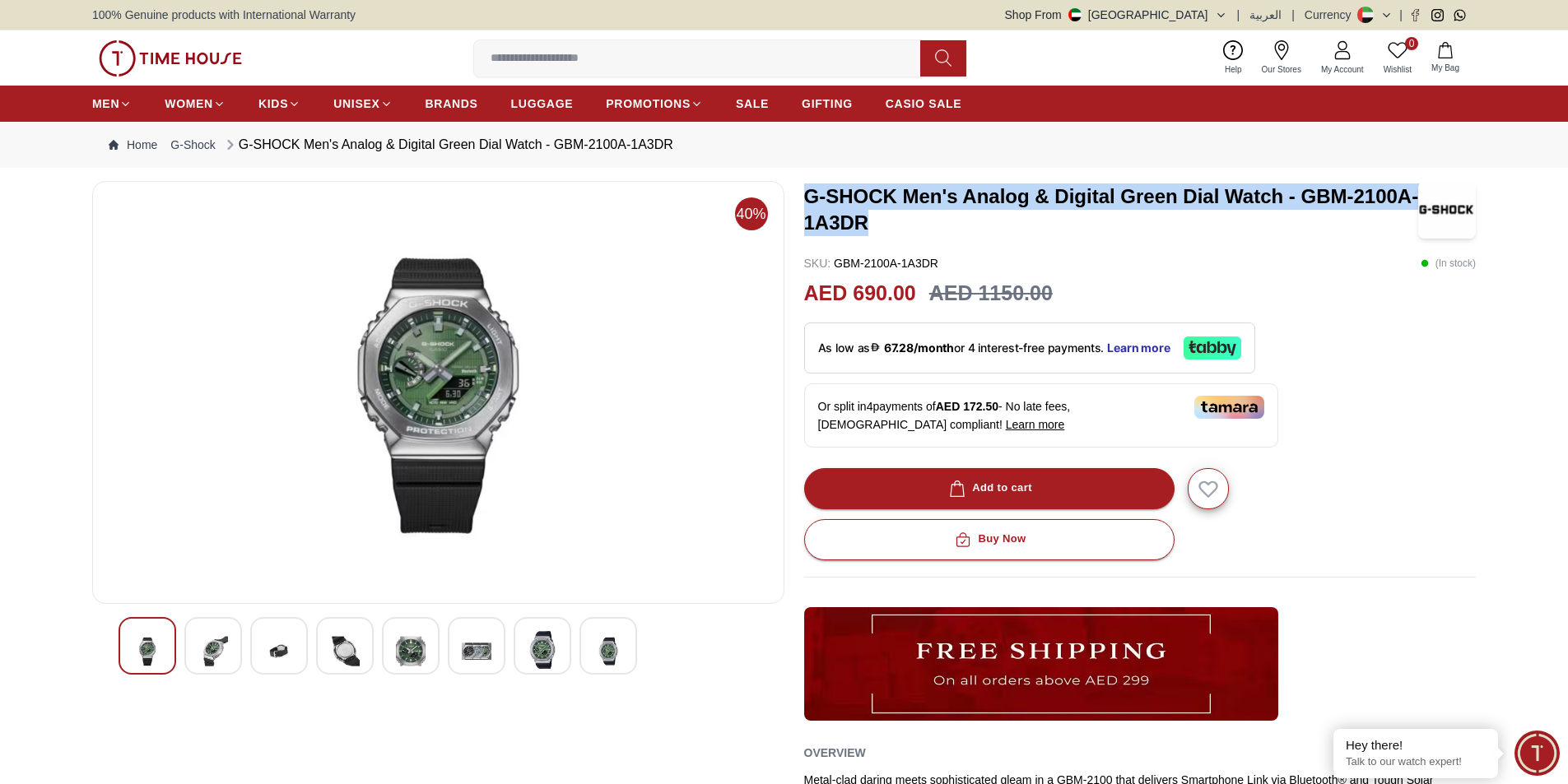
copy h3 "G-SHOCK Men's Analog & Digital Green Dial Watch - GBM-2100A-1A3DR"
click at [548, 648] on img at bounding box center [543, 649] width 30 height 38
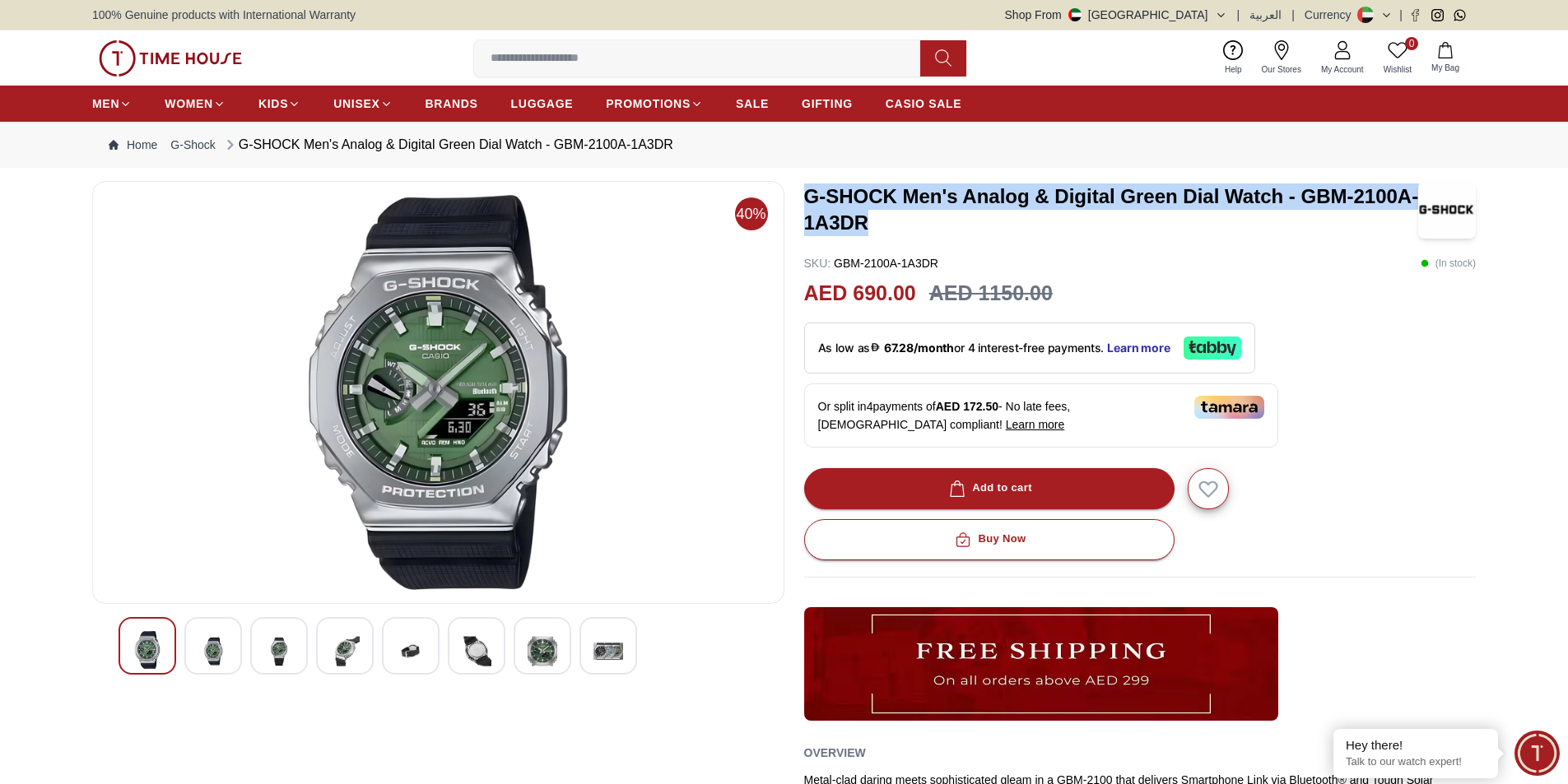
click at [418, 647] on img at bounding box center [411, 651] width 30 height 41
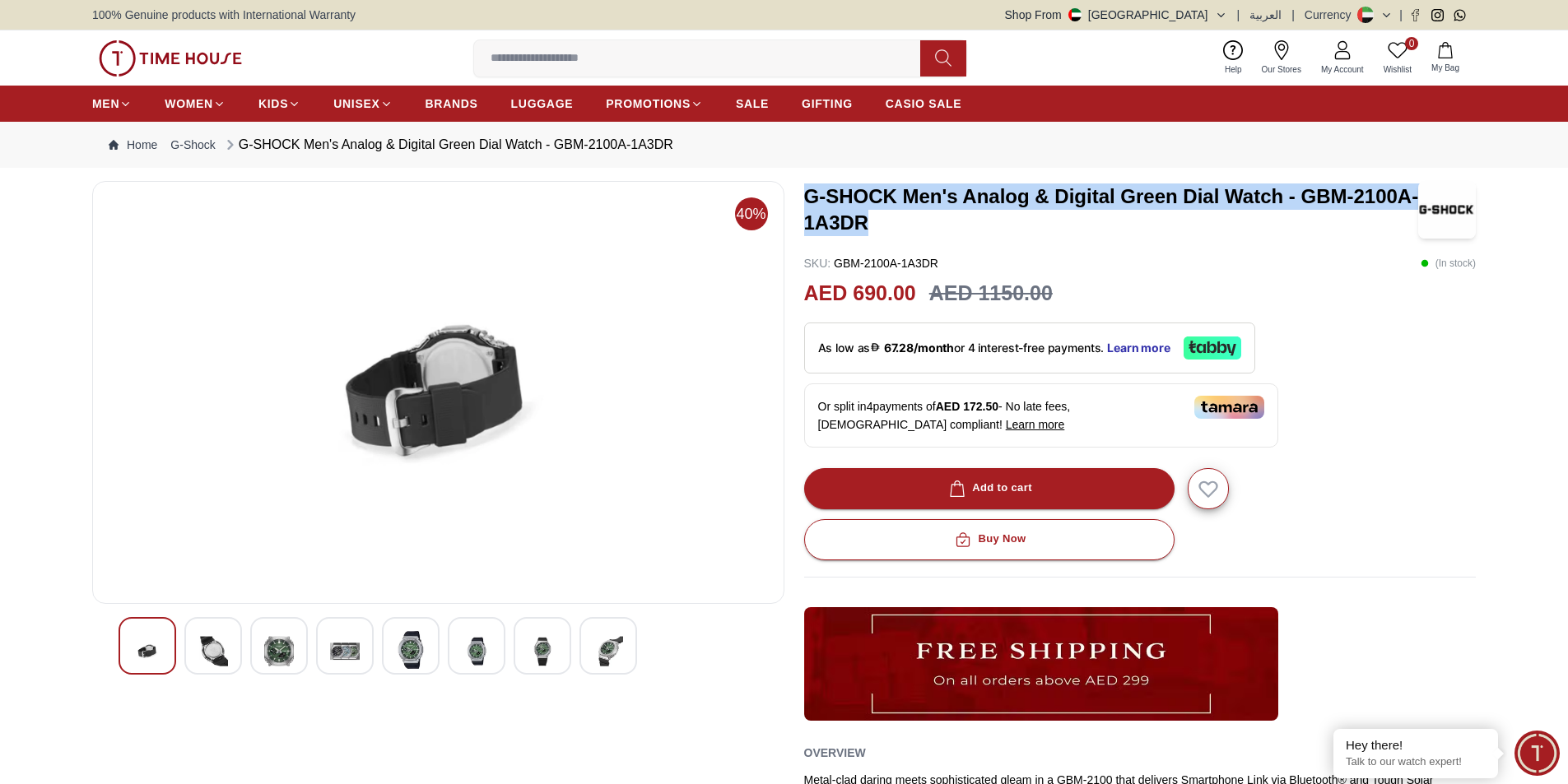
click at [377, 644] on div at bounding box center [437, 646] width 640 height 57
click at [353, 645] on img at bounding box center [345, 651] width 30 height 41
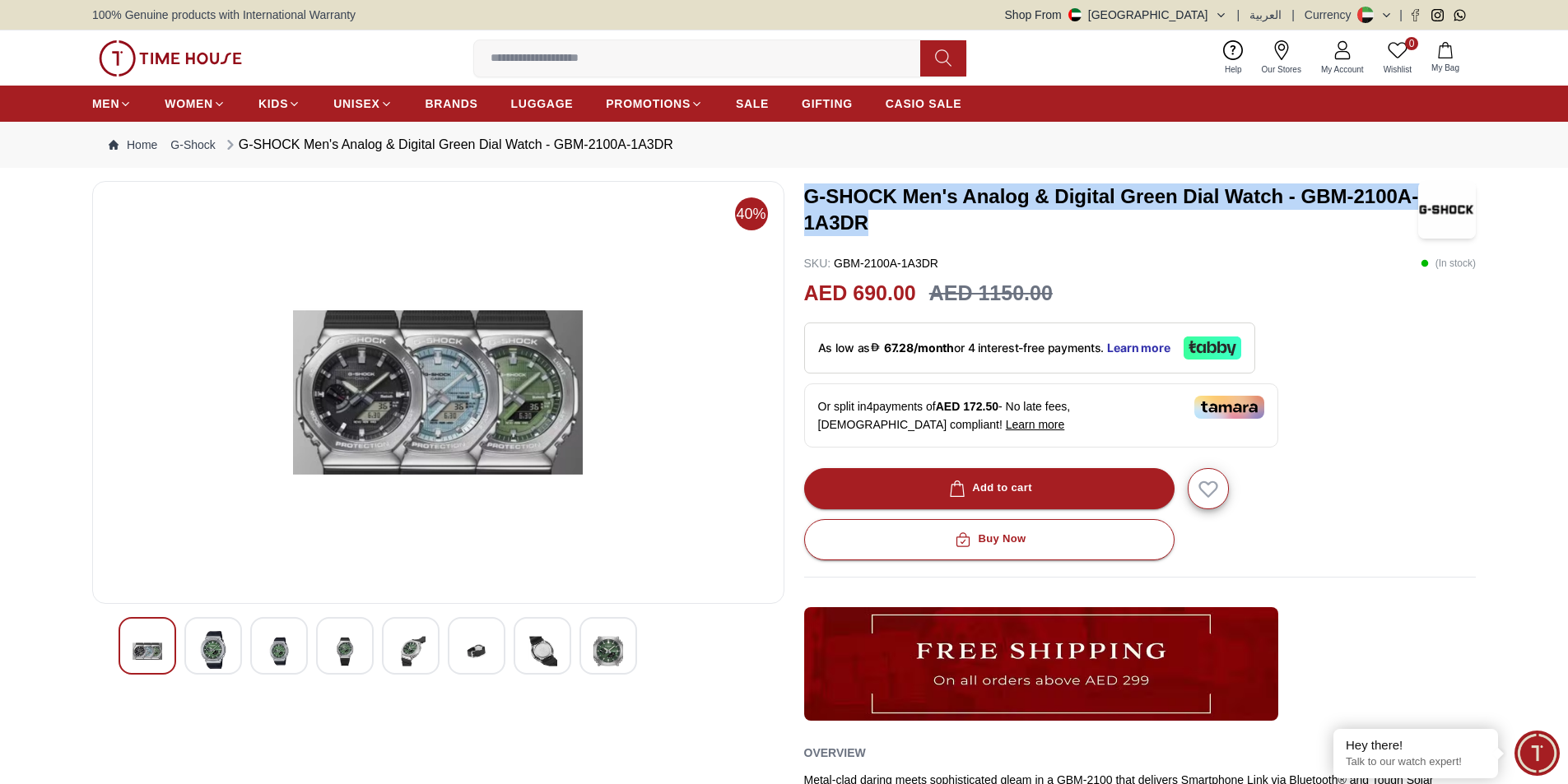
click at [236, 644] on div at bounding box center [213, 646] width 57 height 57
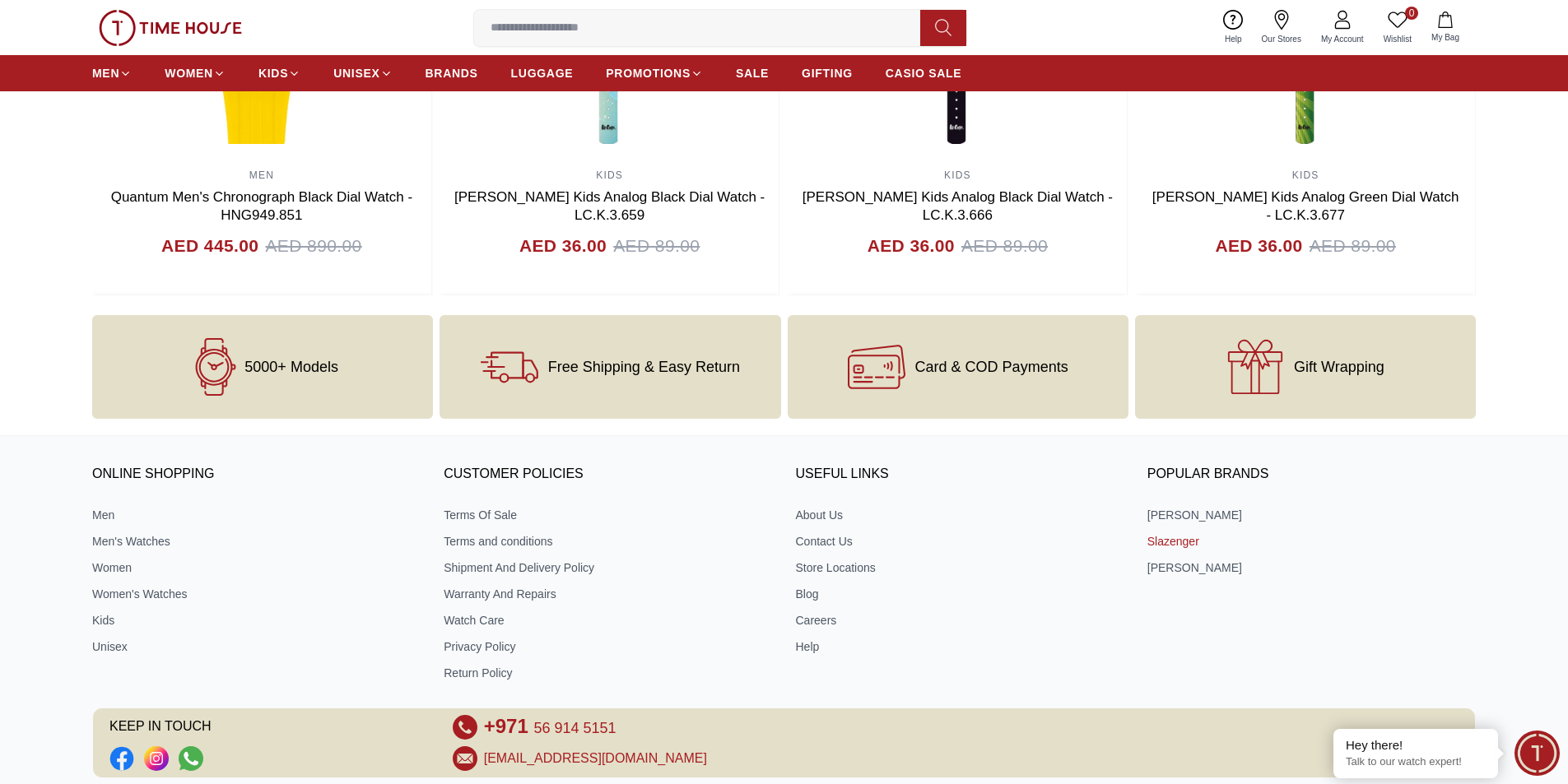
scroll to position [2005, 0]
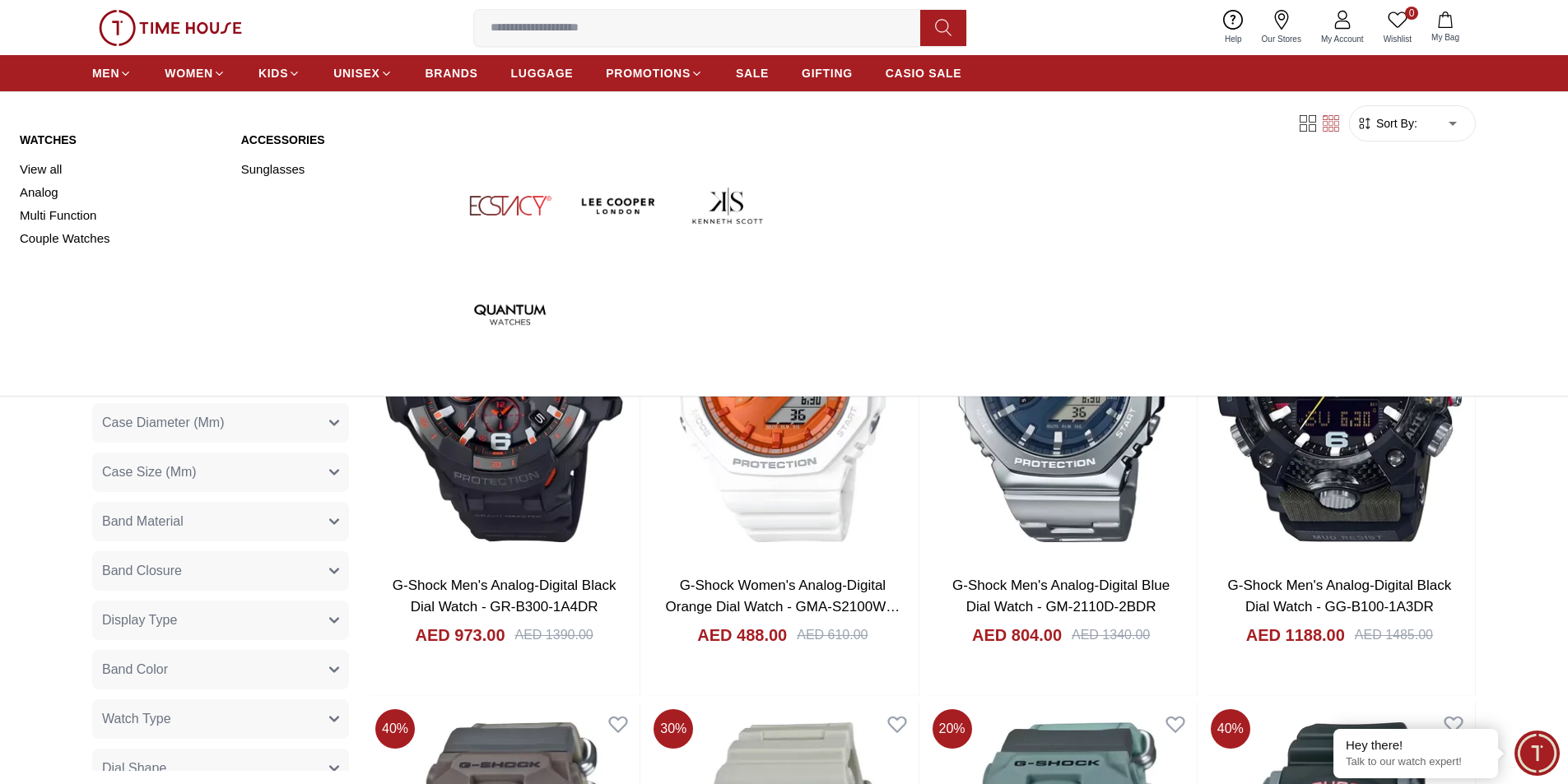
scroll to position [1715, 0]
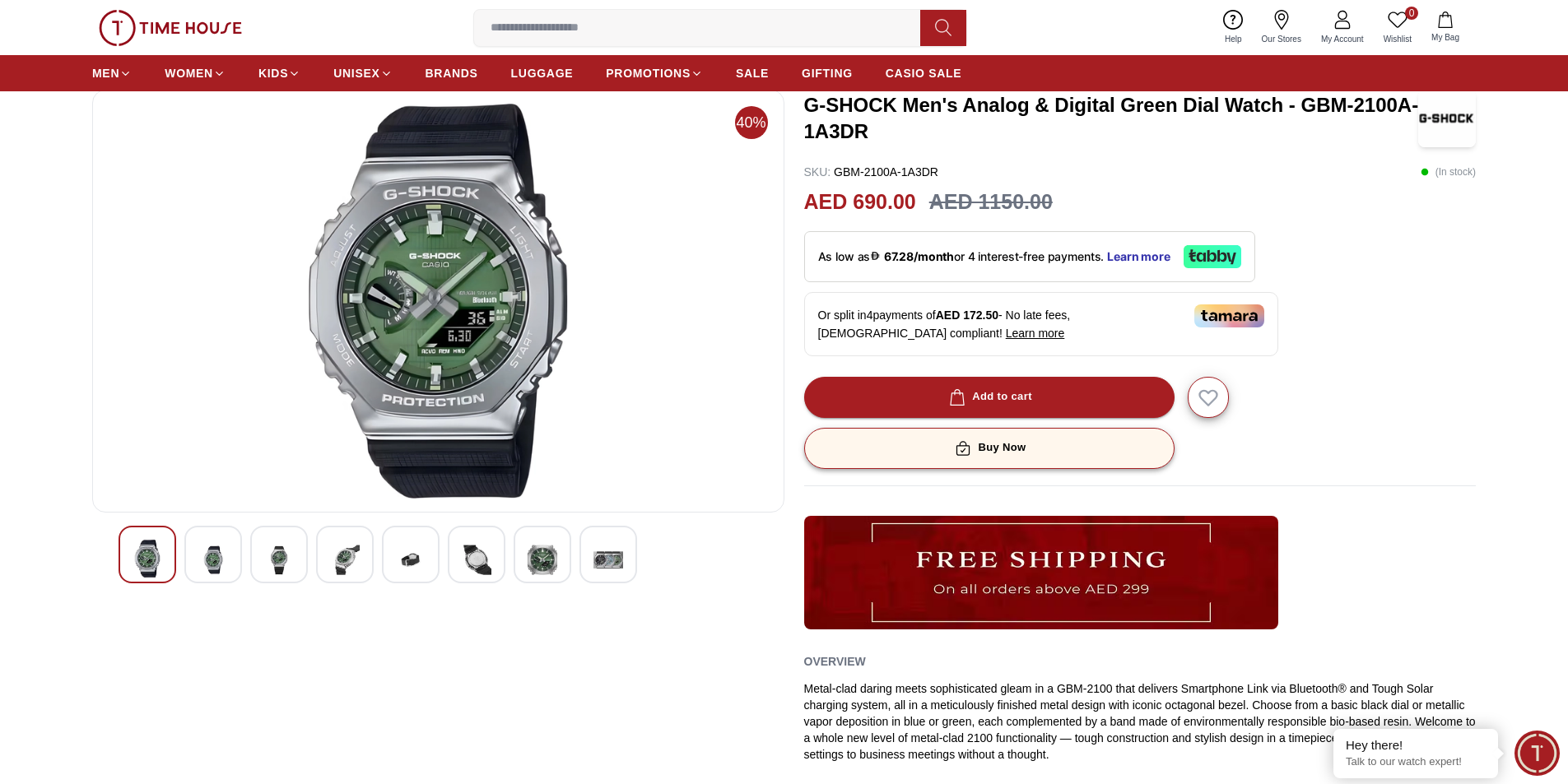
scroll to position [196, 0]
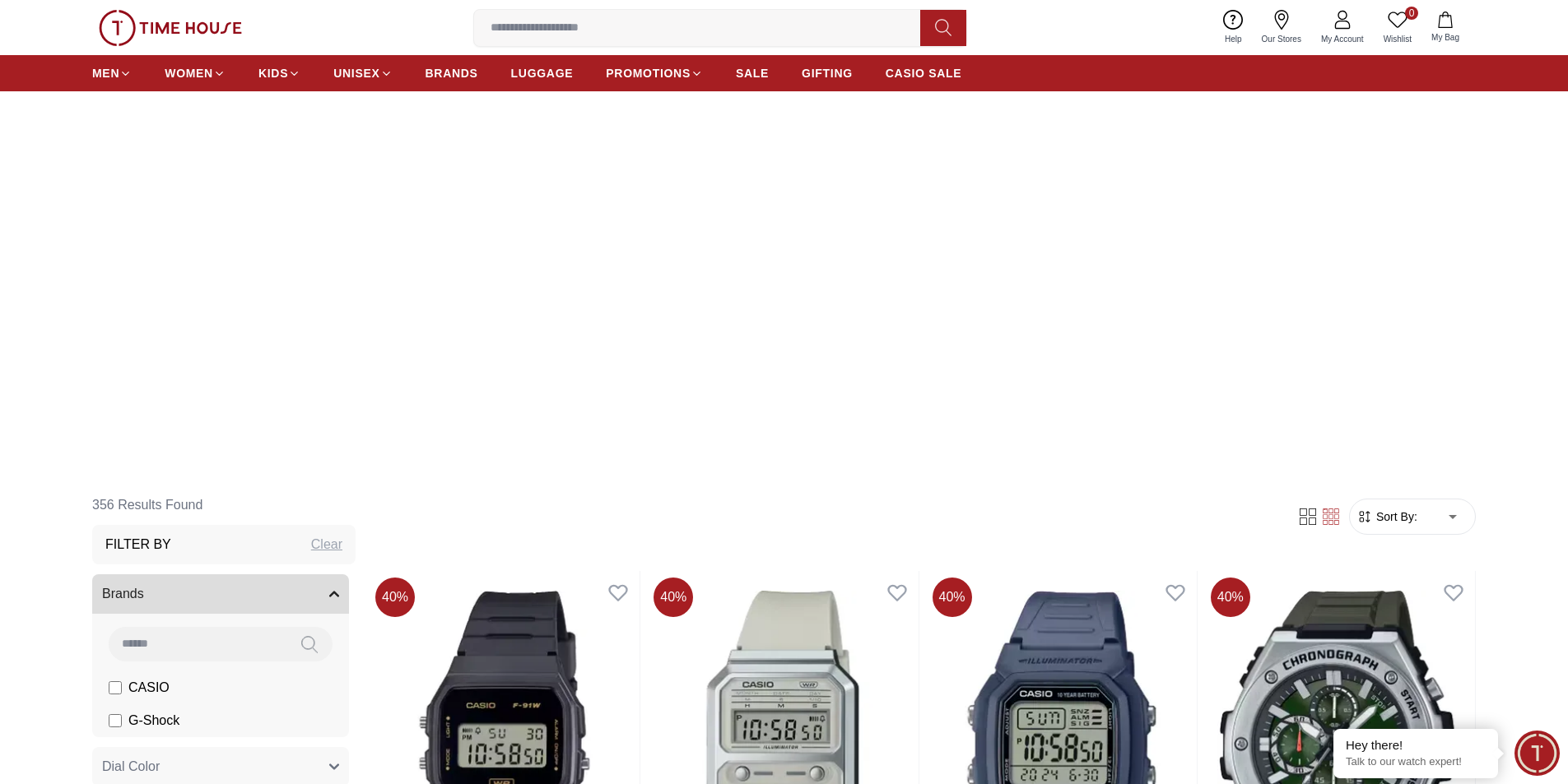
scroll to position [1962, 0]
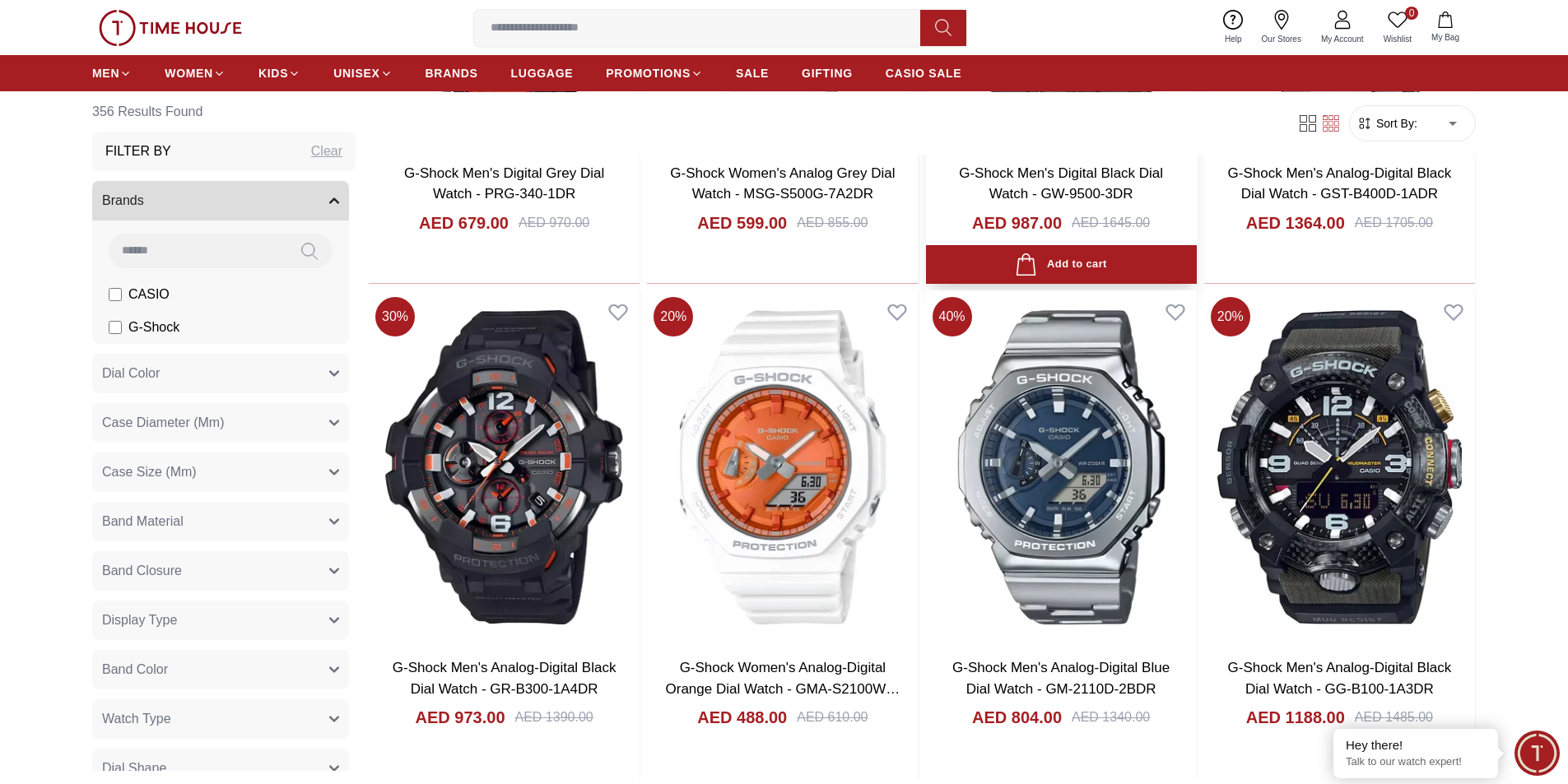
click at [1061, 502] on img at bounding box center [1061, 468] width 270 height 354
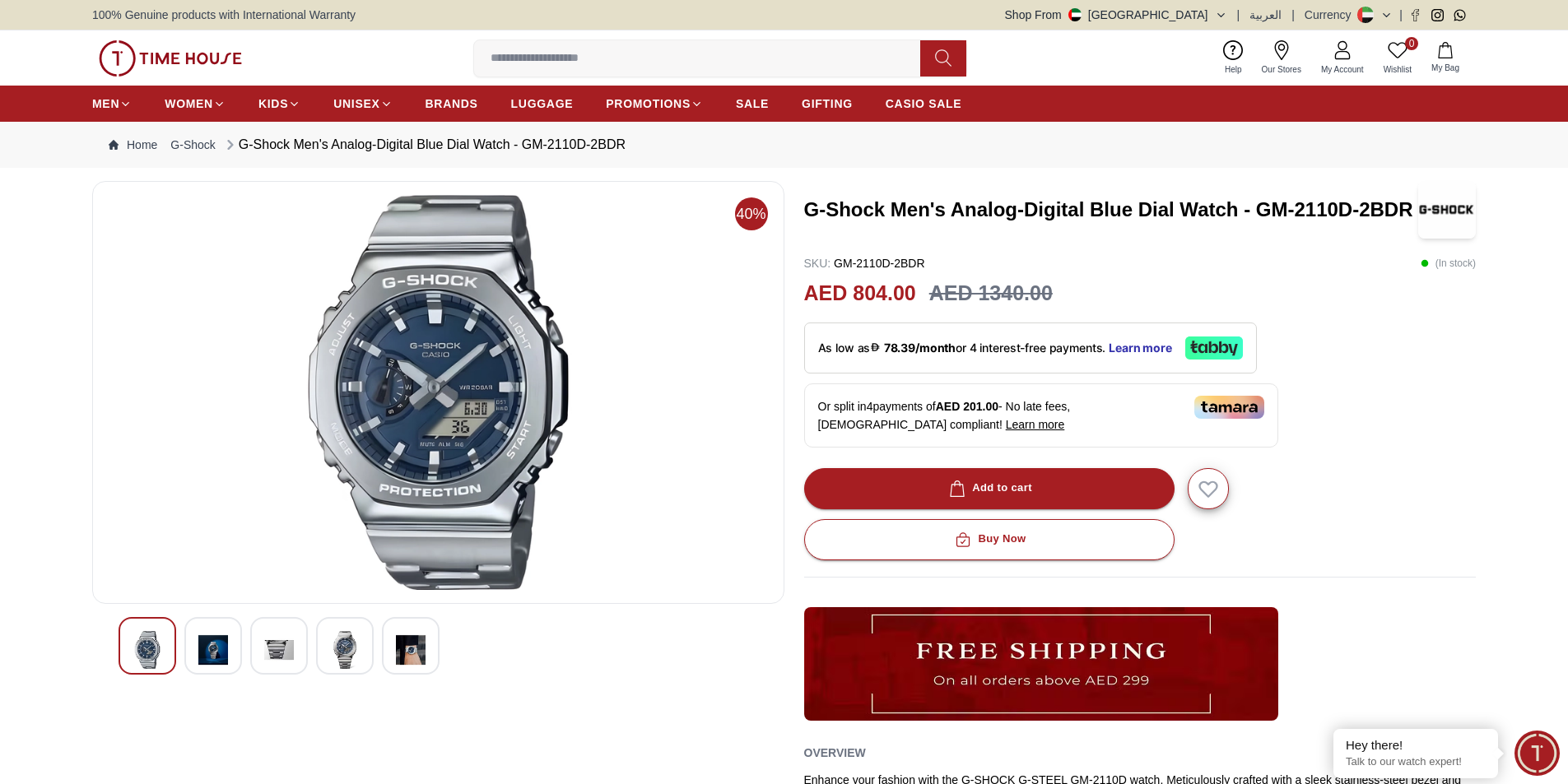
scroll to position [82, 0]
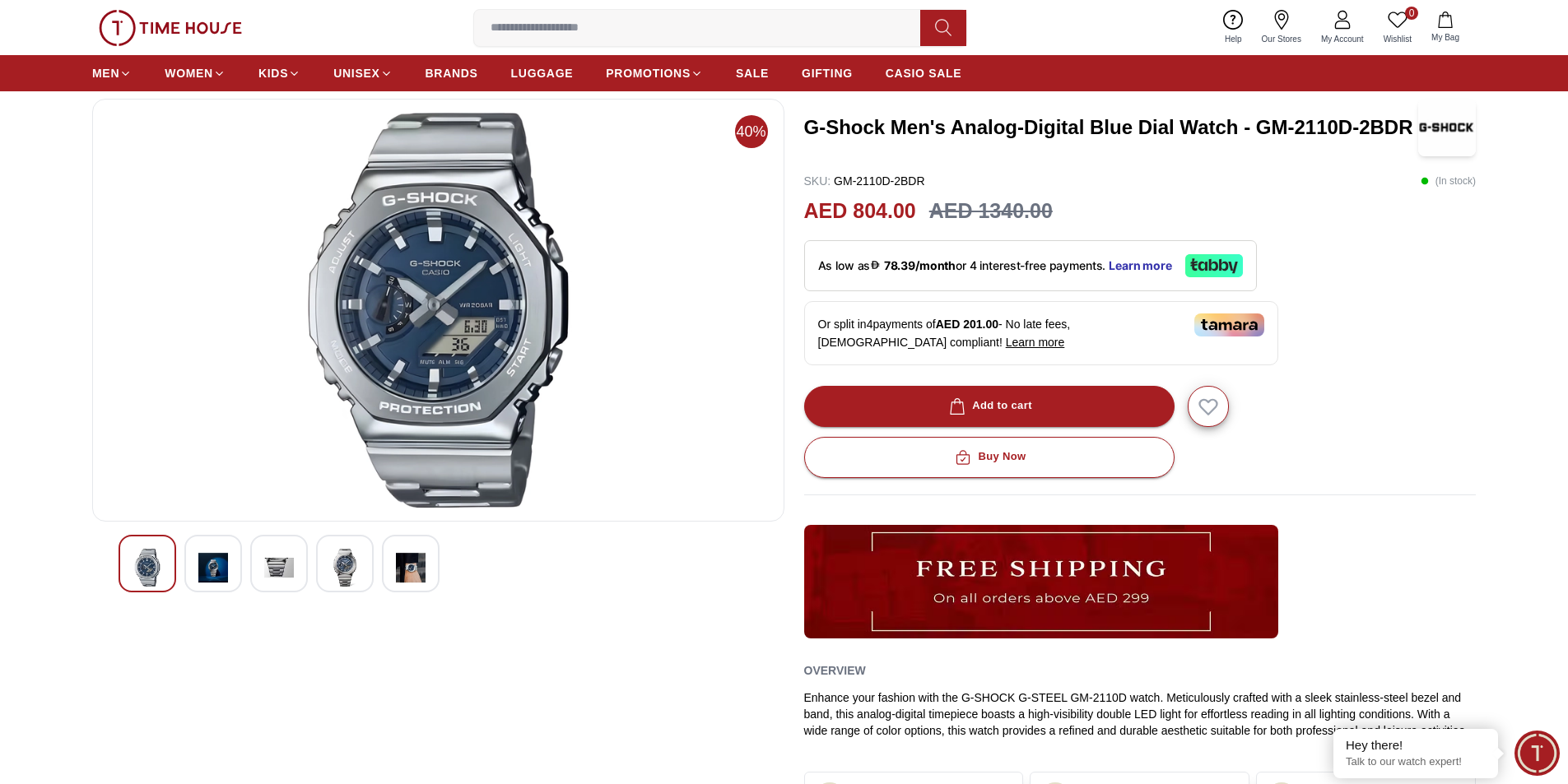
click at [402, 562] on img at bounding box center [411, 567] width 30 height 38
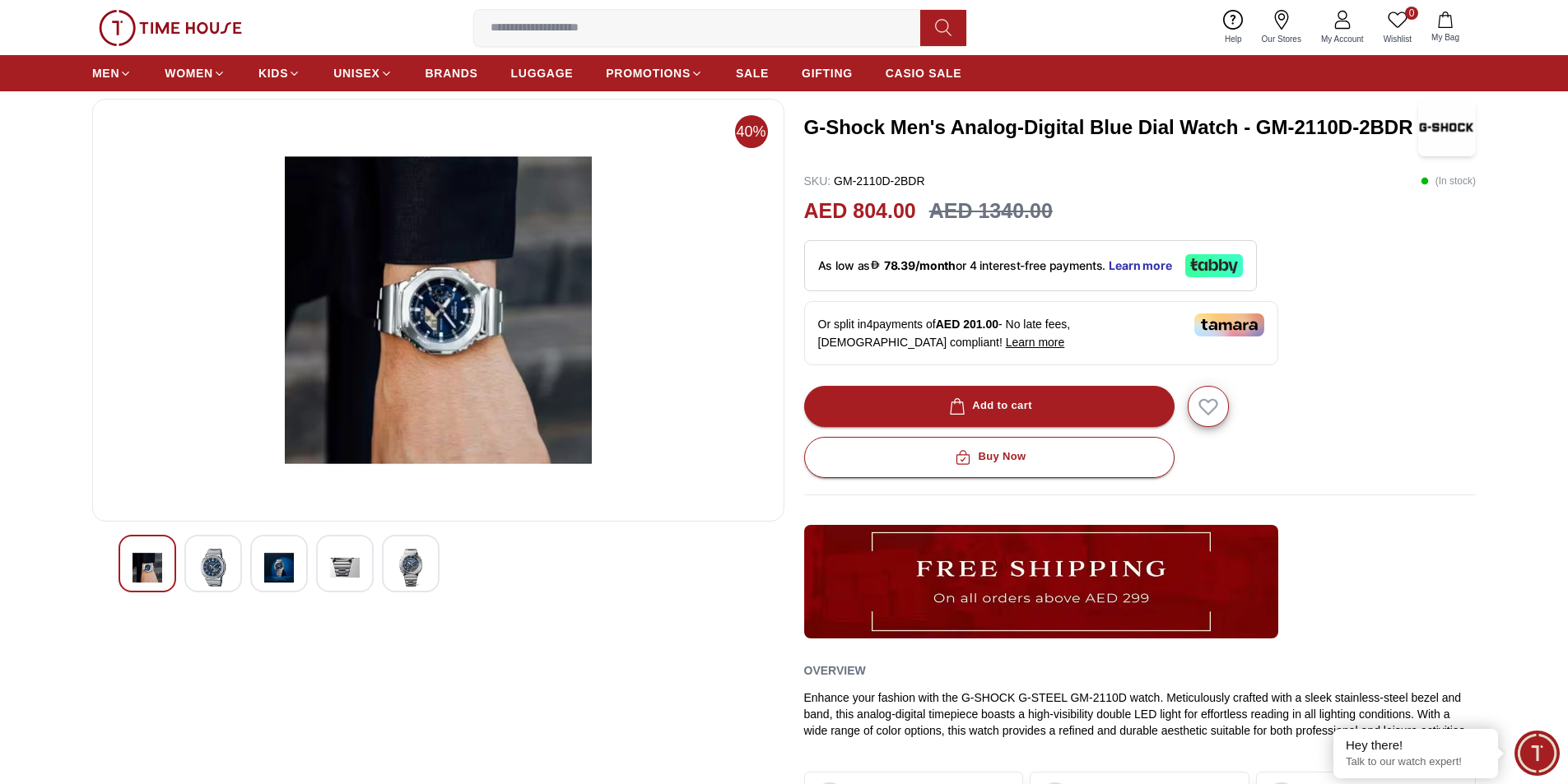
click at [354, 576] on img at bounding box center [345, 567] width 30 height 38
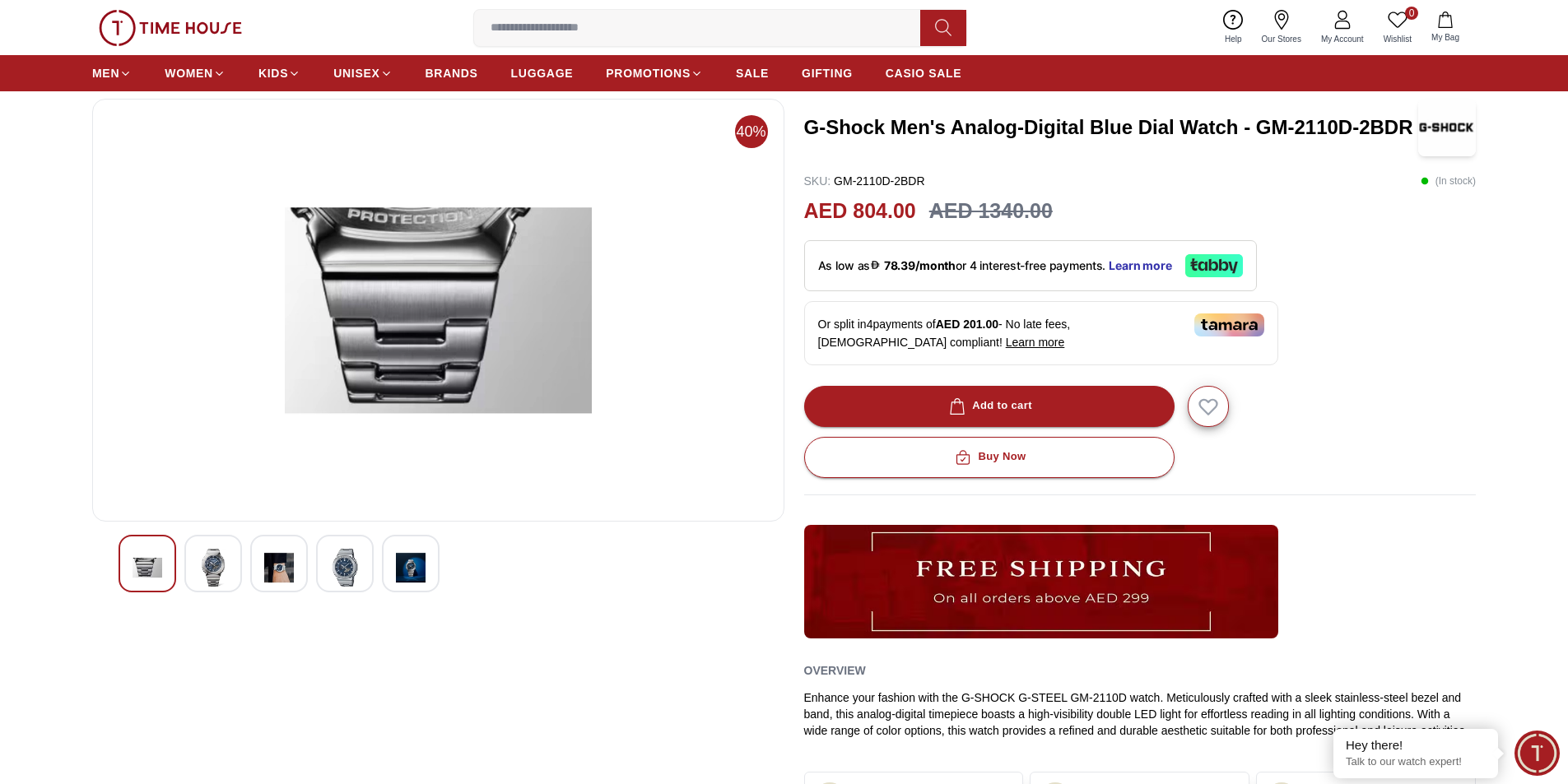
click at [397, 576] on img at bounding box center [411, 567] width 30 height 38
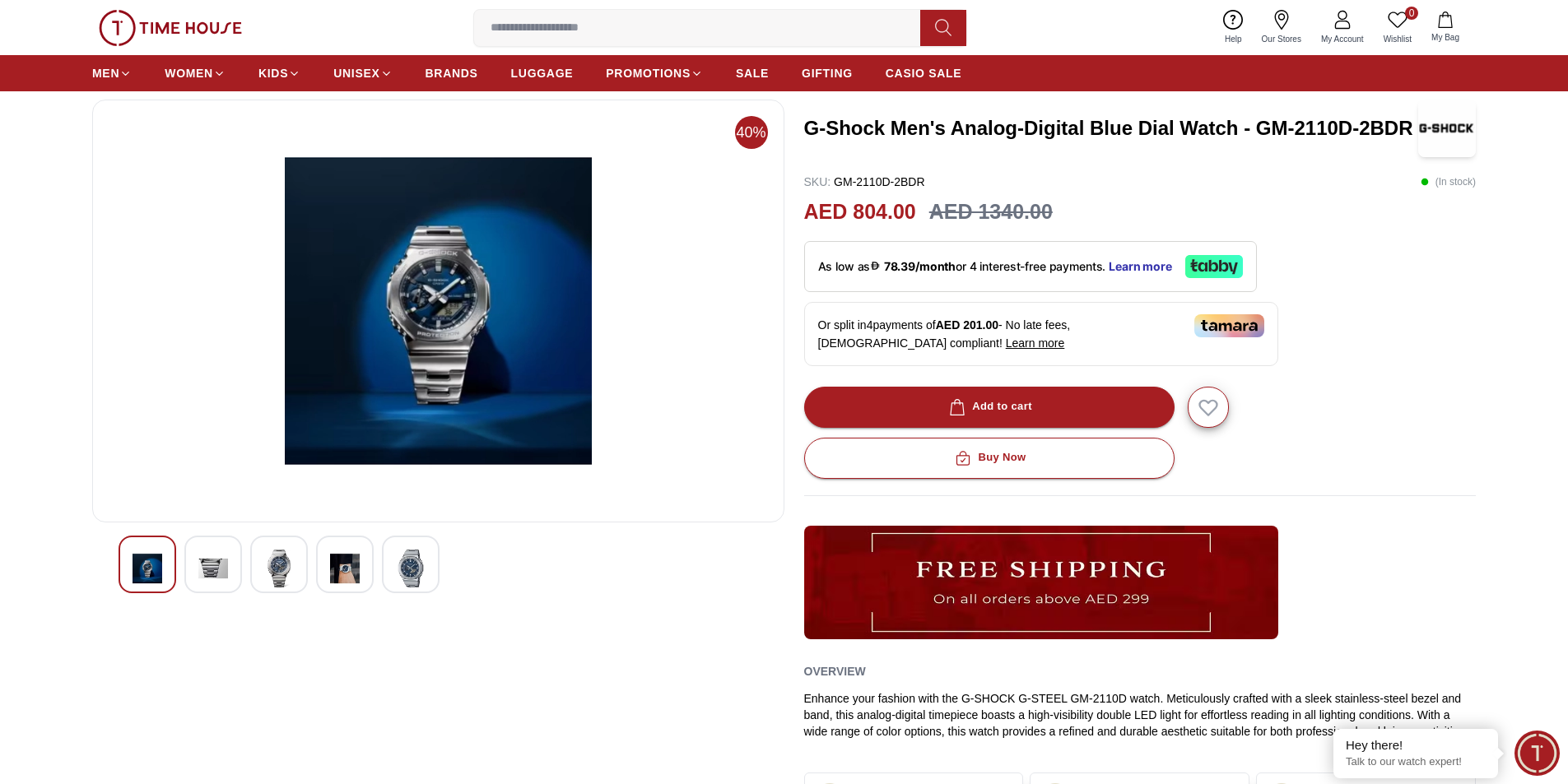
scroll to position [0, 0]
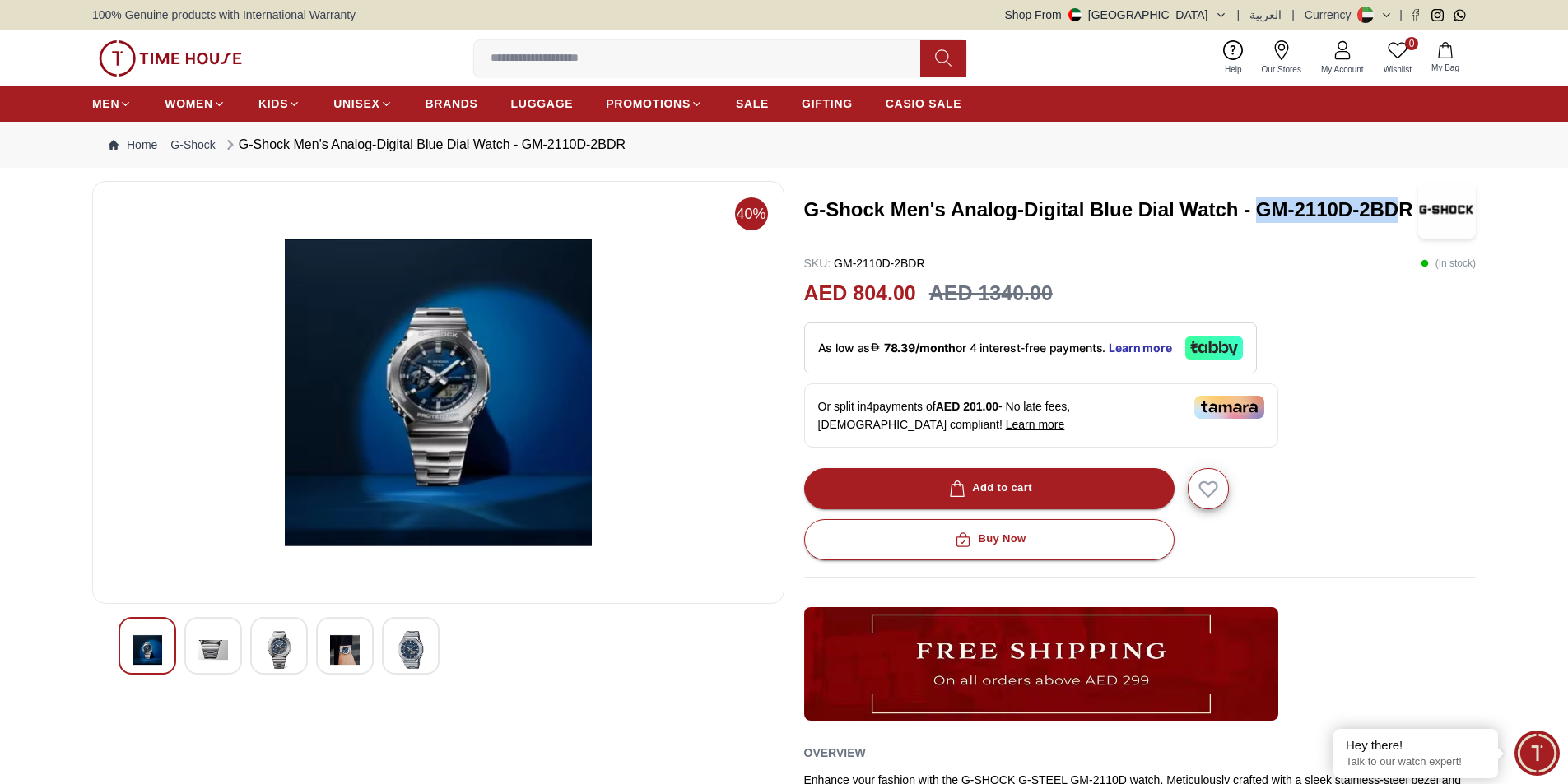
drag, startPoint x: 1254, startPoint y: 209, endPoint x: 1404, endPoint y: 210, distance: 150.0
click at [1404, 210] on h3 "G-Shock Men's Analog-Digital Blue Dial Watch - GM-2110D-2BDR" at bounding box center [1112, 209] width 615 height 27
drag, startPoint x: 933, startPoint y: 262, endPoint x: 835, endPoint y: 261, distance: 98.0
click at [835, 261] on div "SKU : GM-2110D-2BDR ( In stock )" at bounding box center [1141, 264] width 673 height 17
copy p "GM-2110D-2BDR"
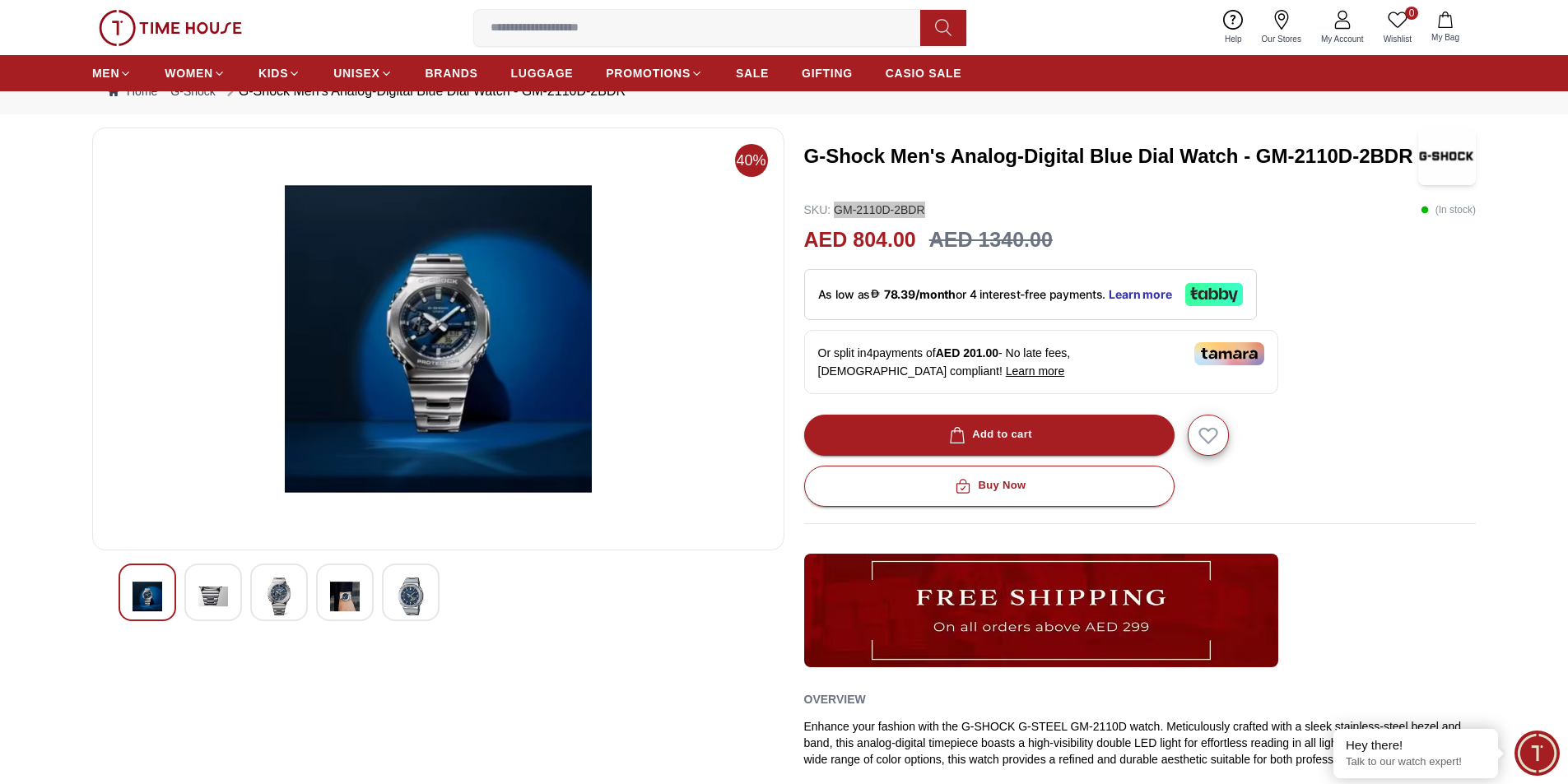
scroll to position [82, 0]
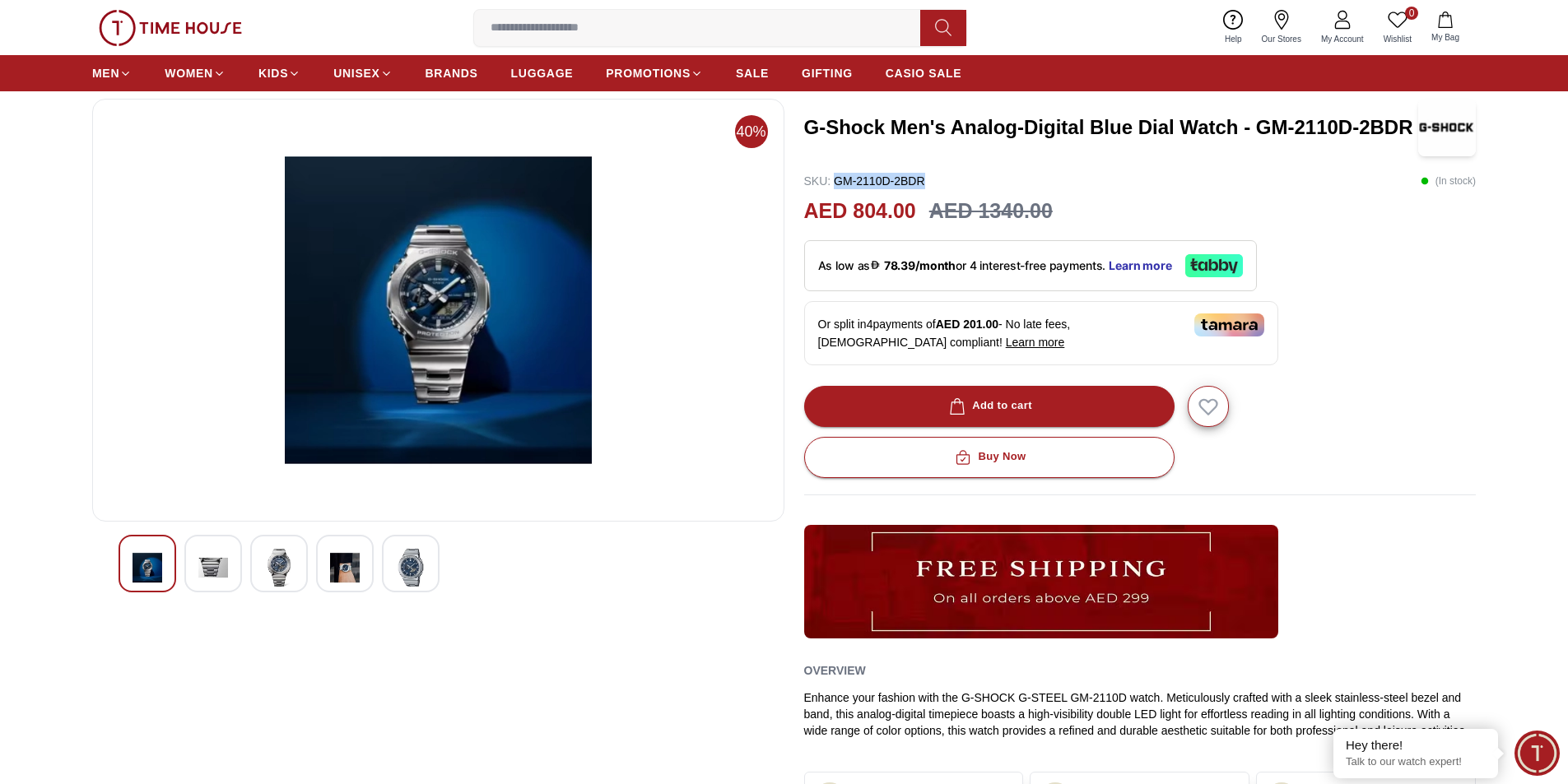
click at [209, 566] on img at bounding box center [213, 567] width 30 height 38
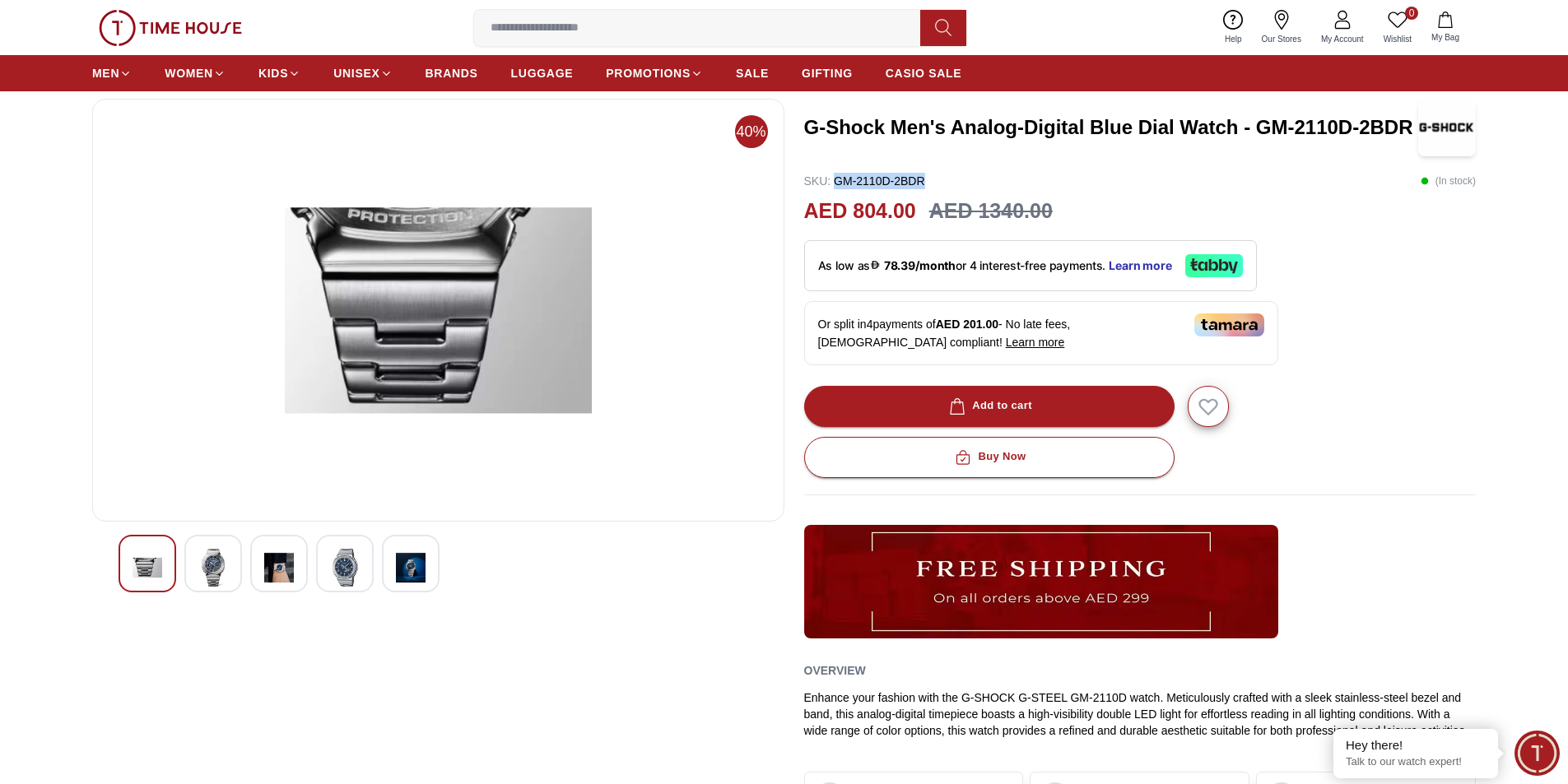
click at [240, 568] on div at bounding box center [213, 564] width 57 height 57
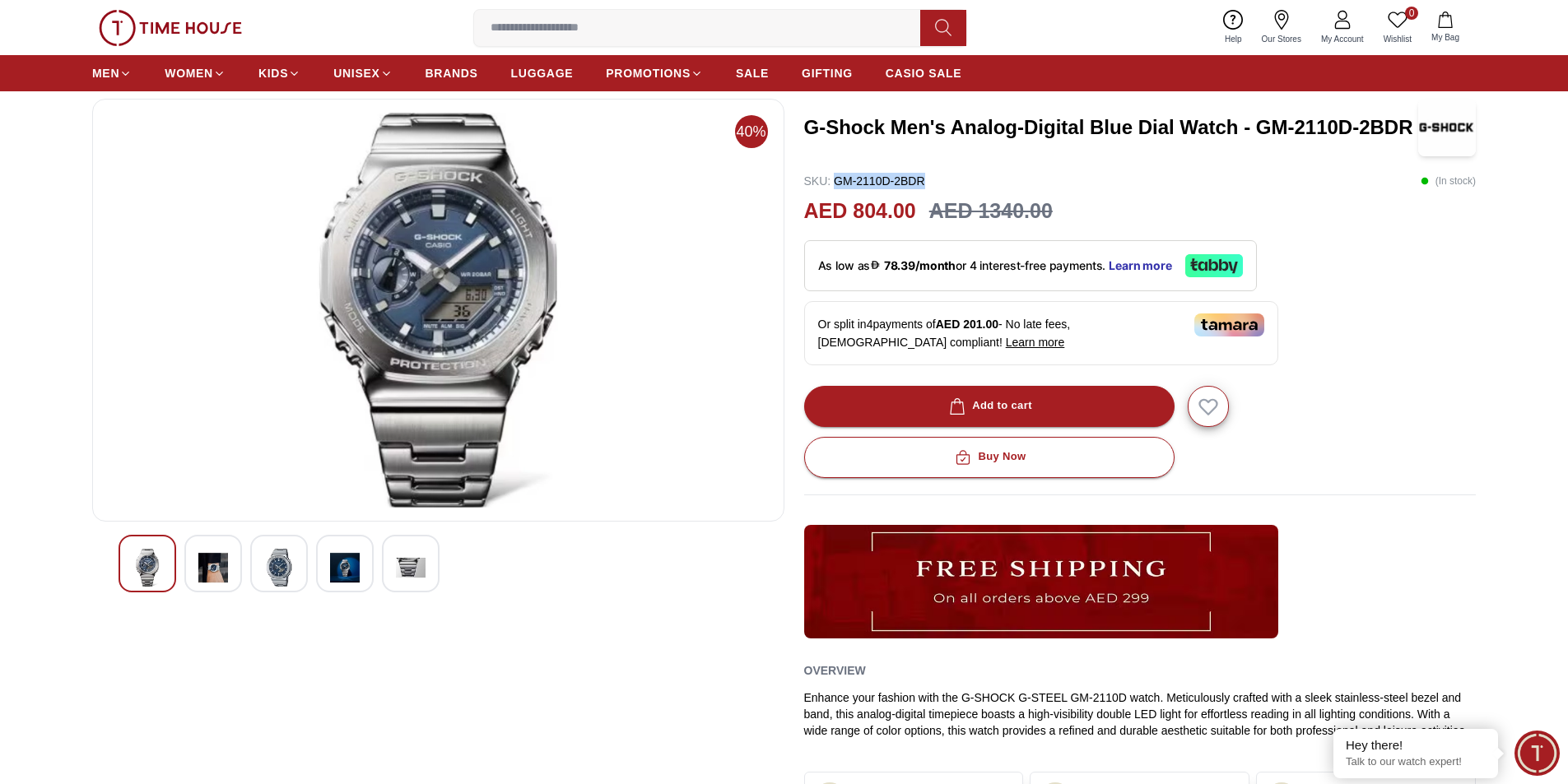
click at [286, 568] on img at bounding box center [279, 567] width 30 height 38
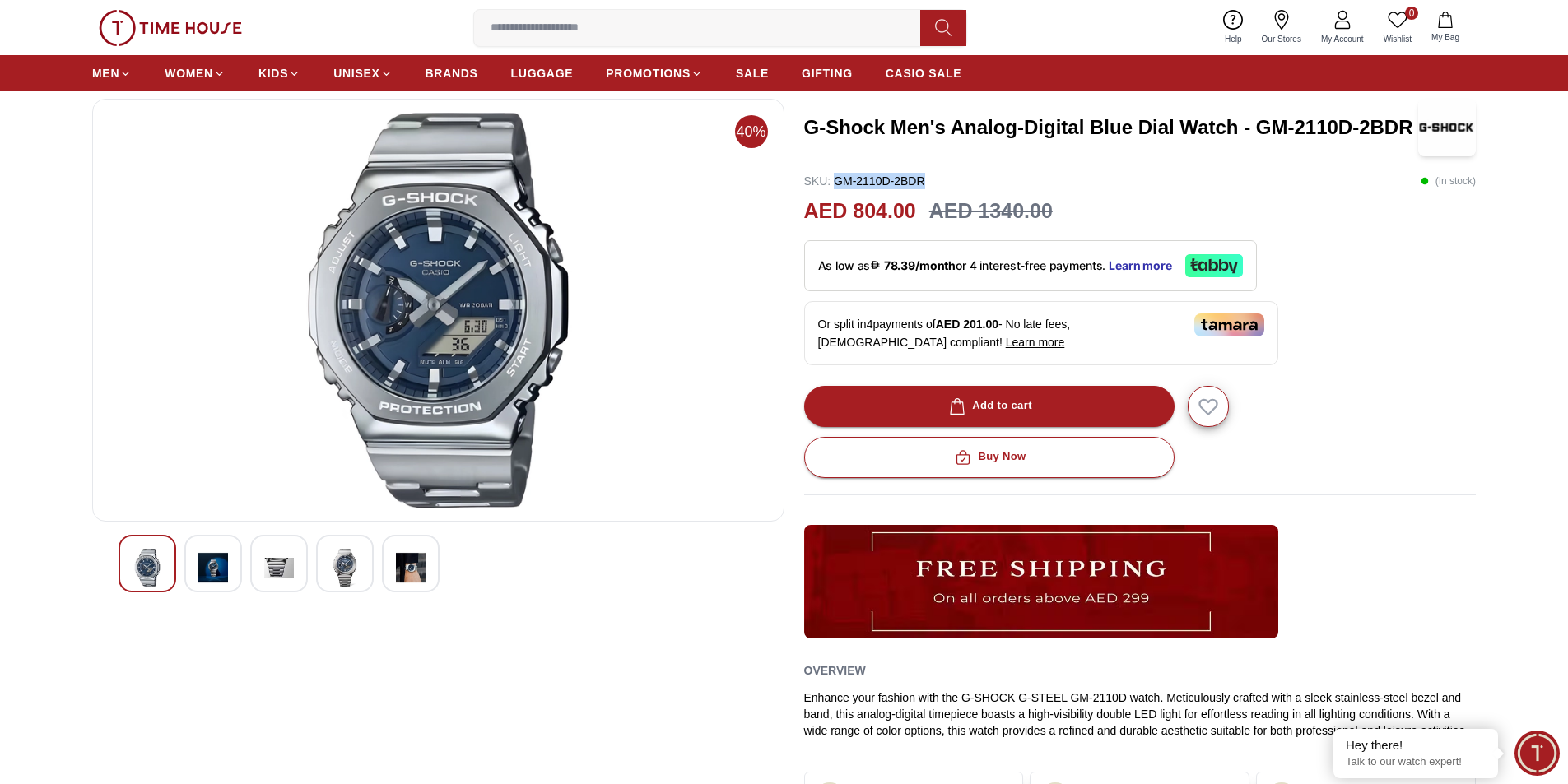
click at [333, 568] on img at bounding box center [345, 567] width 30 height 38
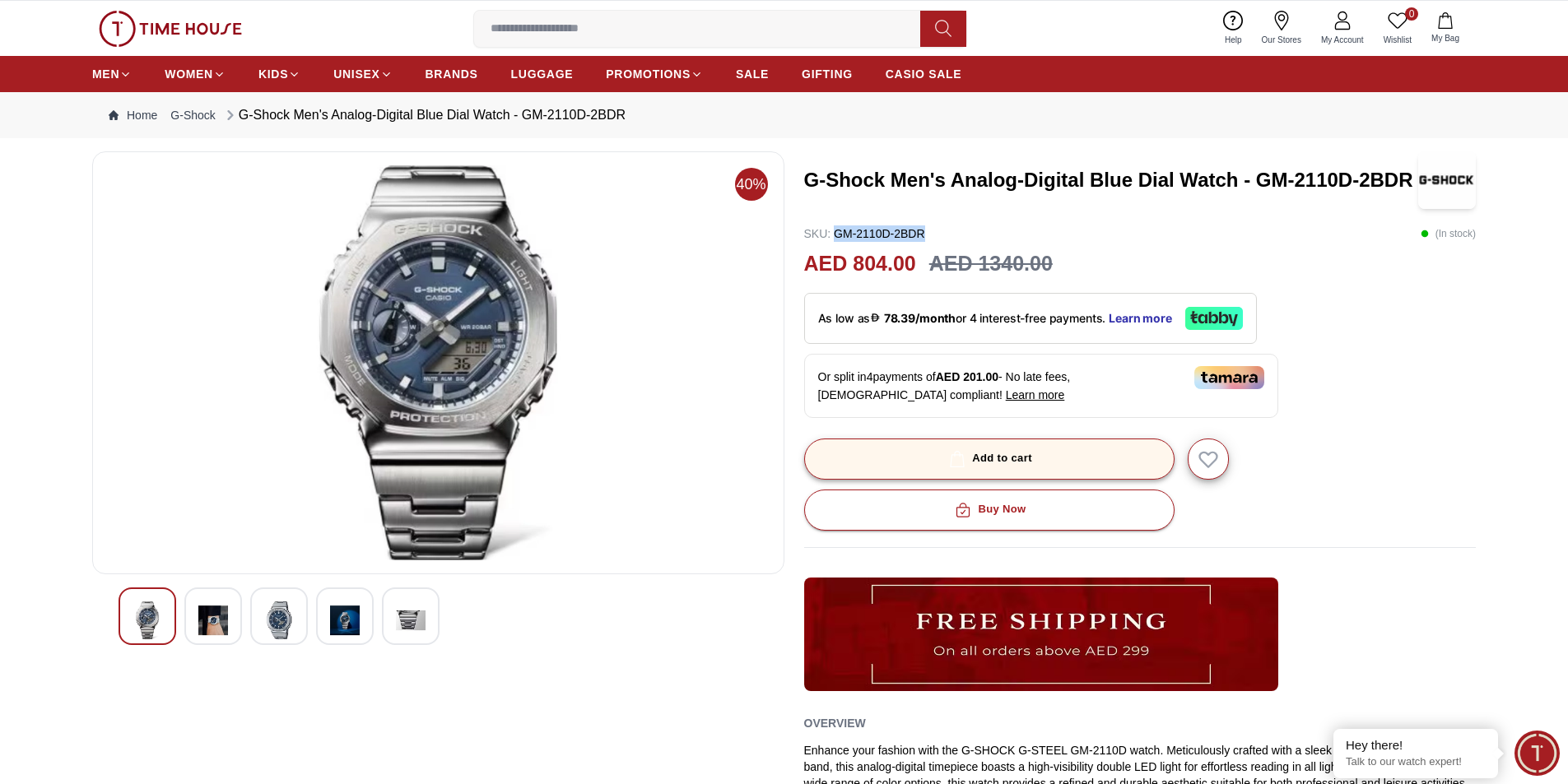
scroll to position [0, 0]
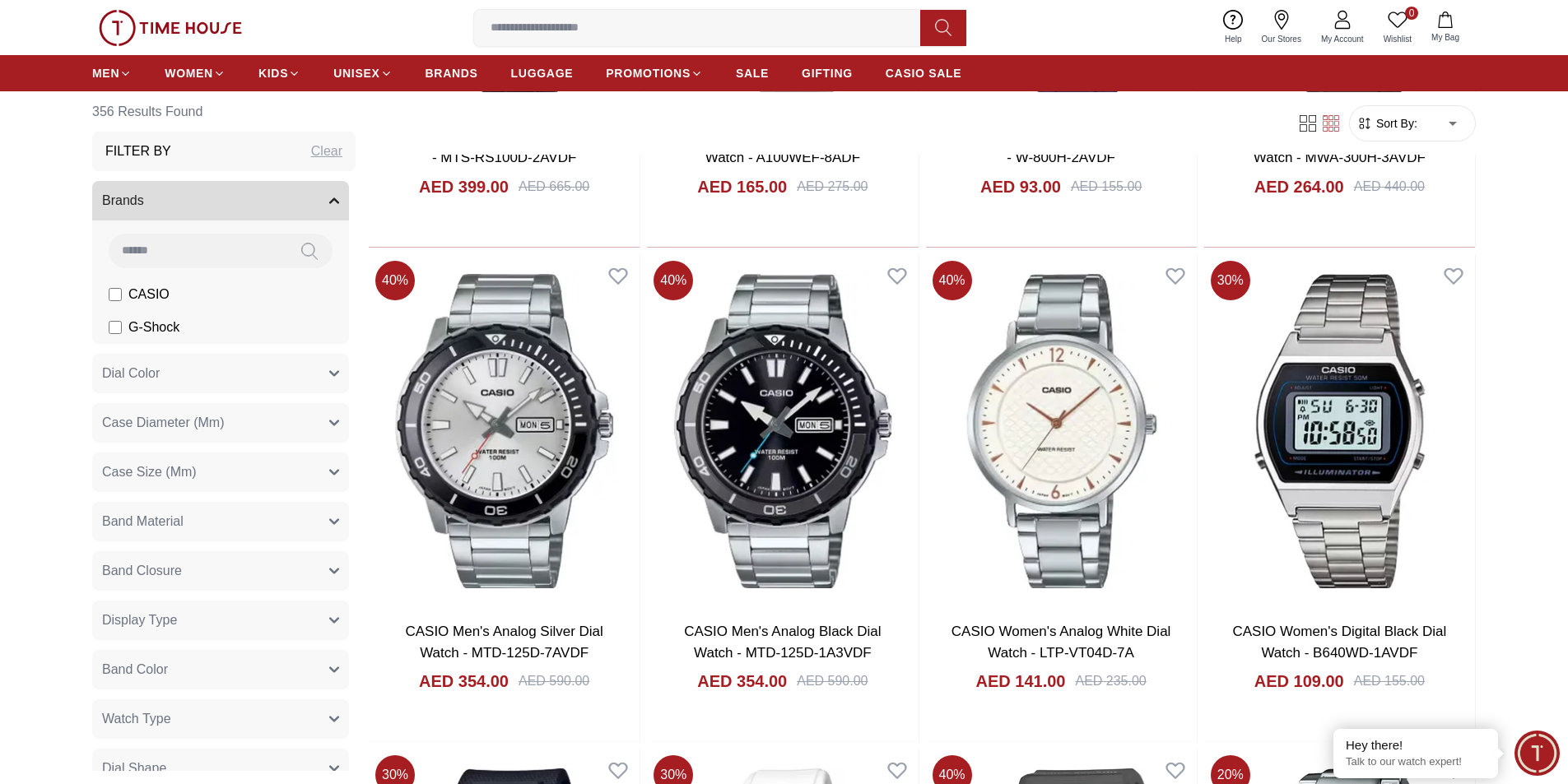
scroll to position [1070, 0]
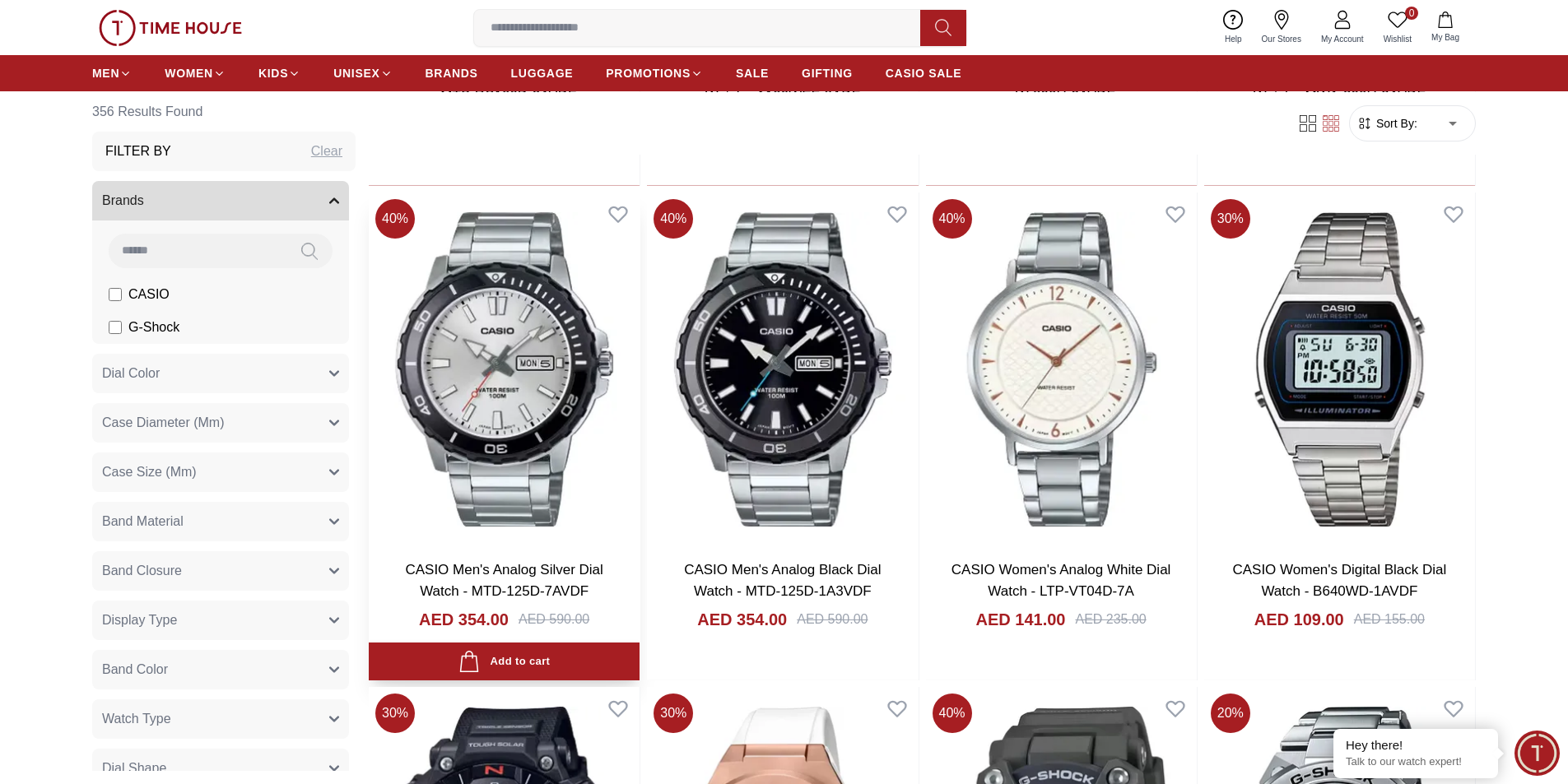
click at [519, 394] on img at bounding box center [504, 370] width 270 height 354
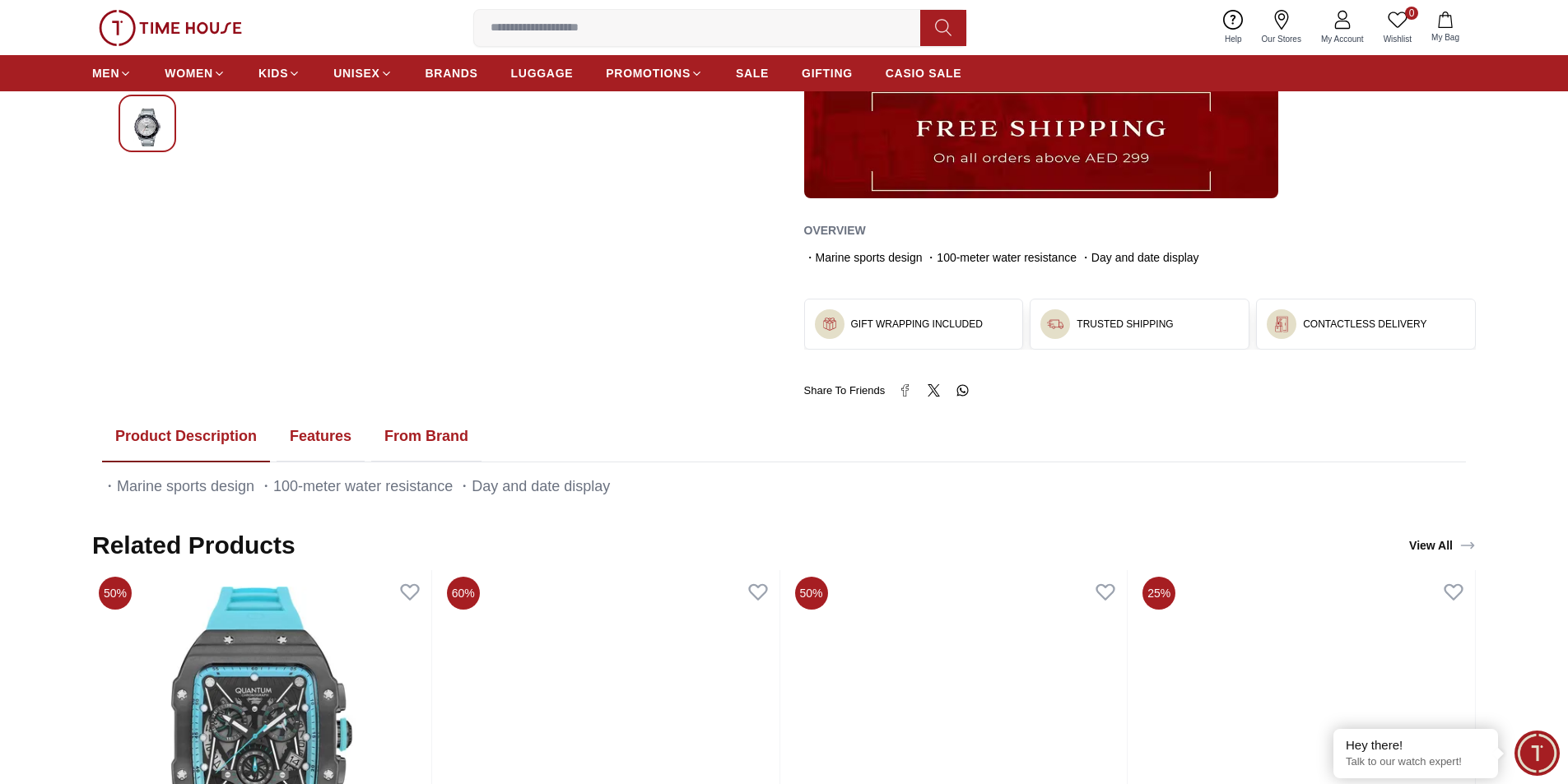
scroll to position [493, 0]
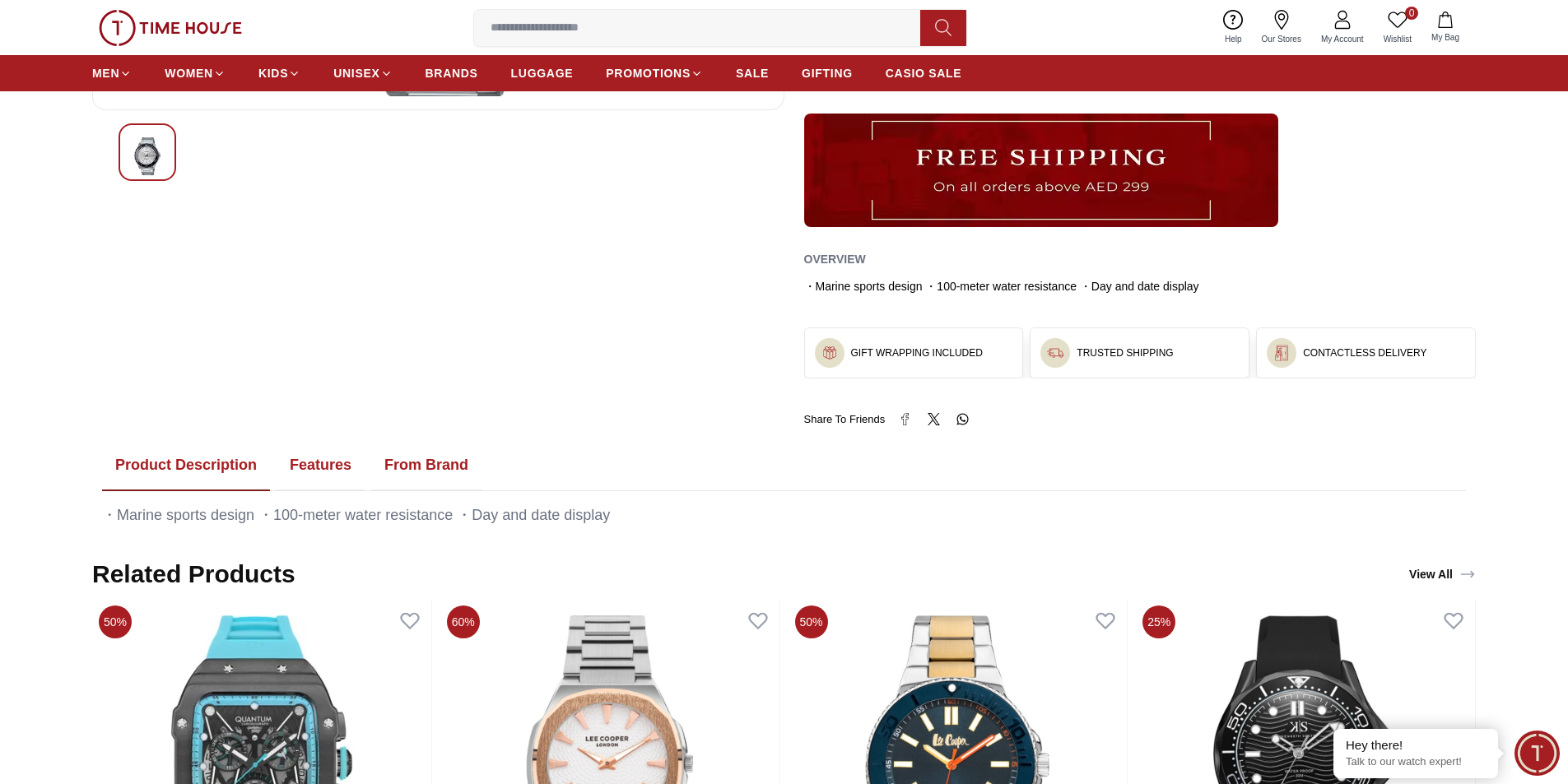
click at [304, 452] on button "Features" at bounding box center [320, 465] width 88 height 51
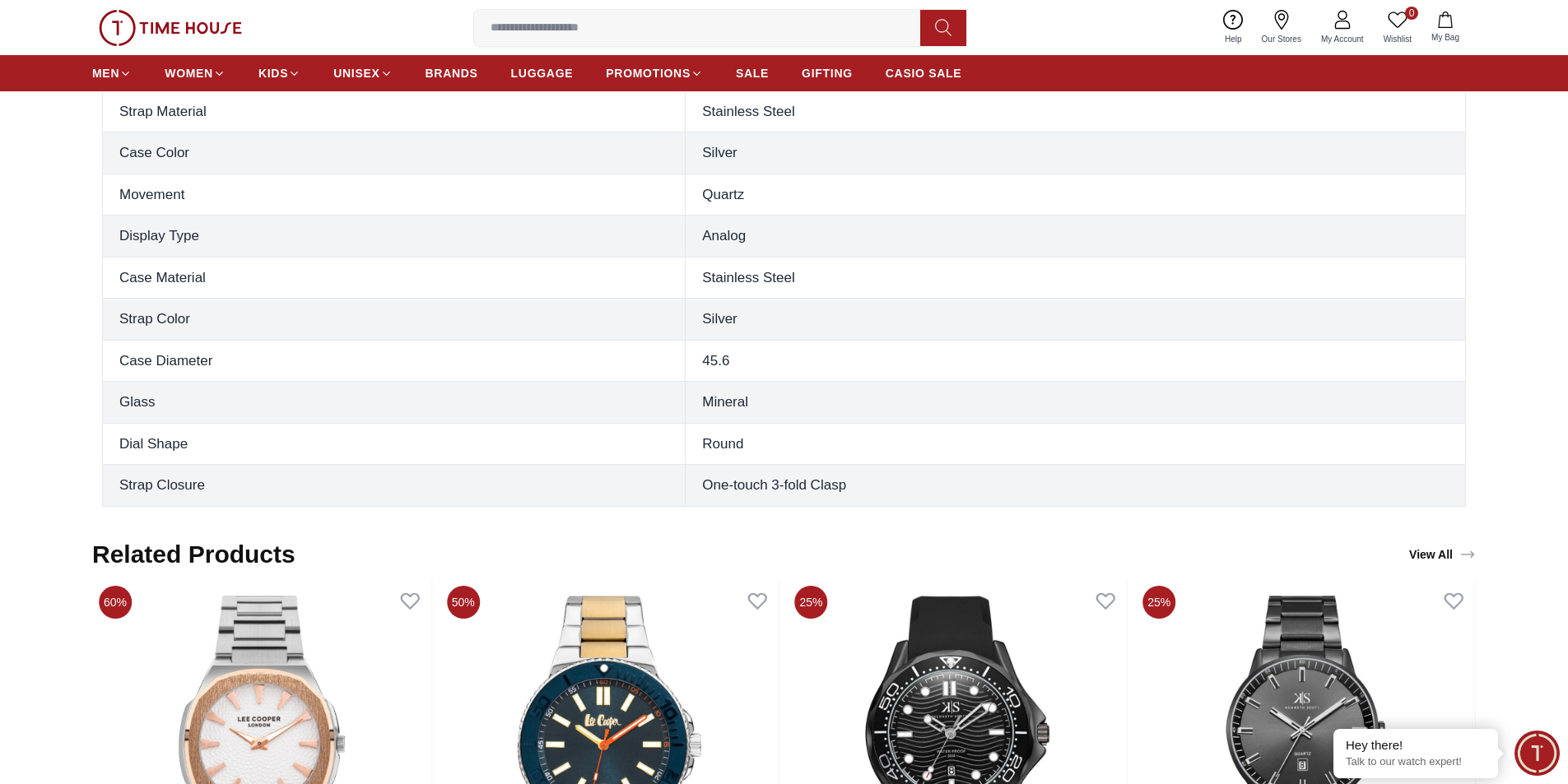
scroll to position [1070, 0]
